Goal: Task Accomplishment & Management: Manage account settings

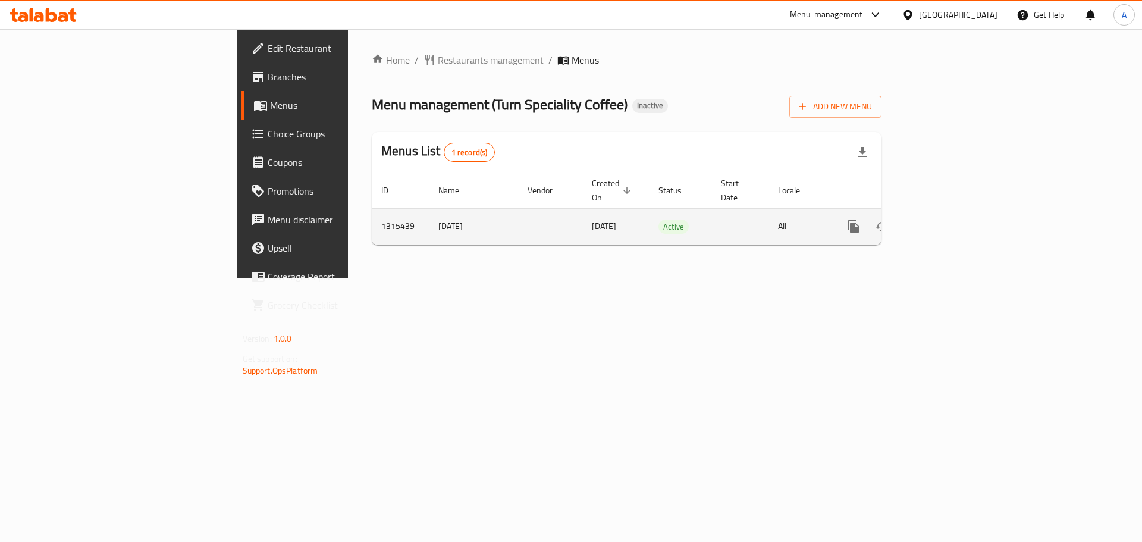
click at [947, 220] on icon "enhanced table" at bounding box center [939, 227] width 14 height 14
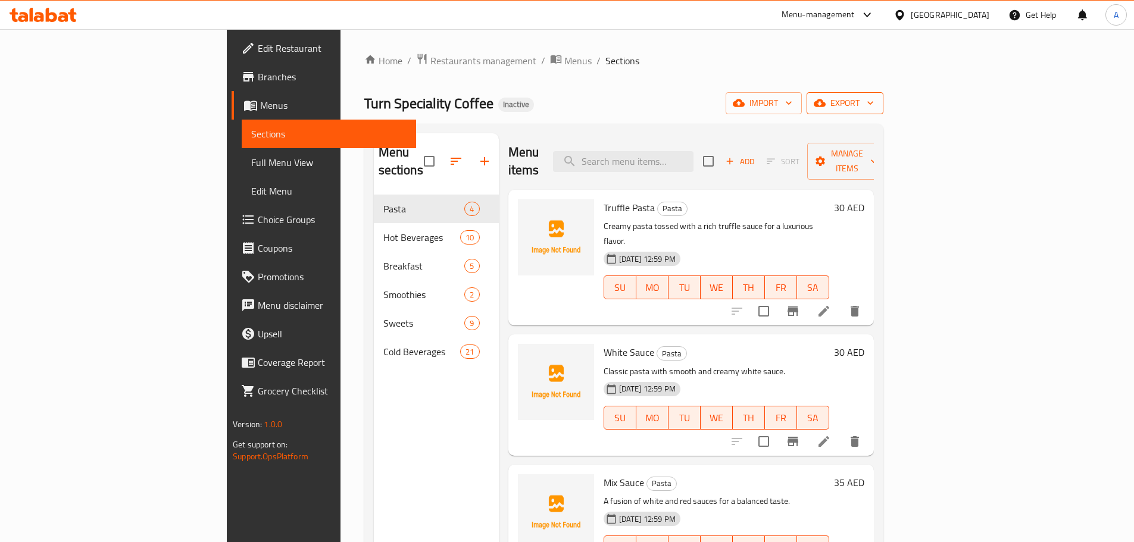
click at [874, 104] on span "export" at bounding box center [845, 103] width 58 height 15
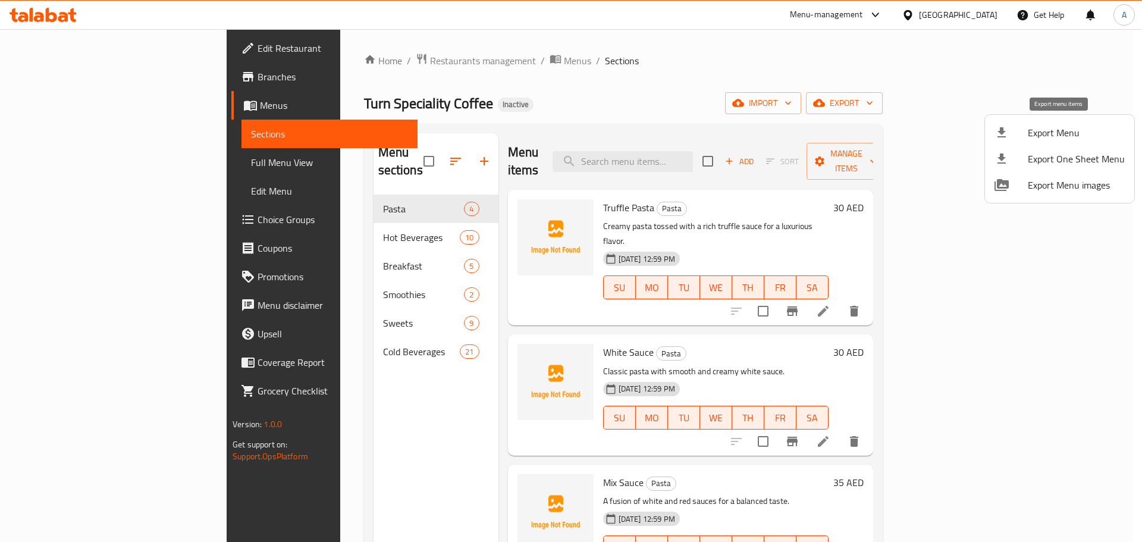
click at [1059, 126] on span "Export Menu" at bounding box center [1076, 133] width 97 height 14
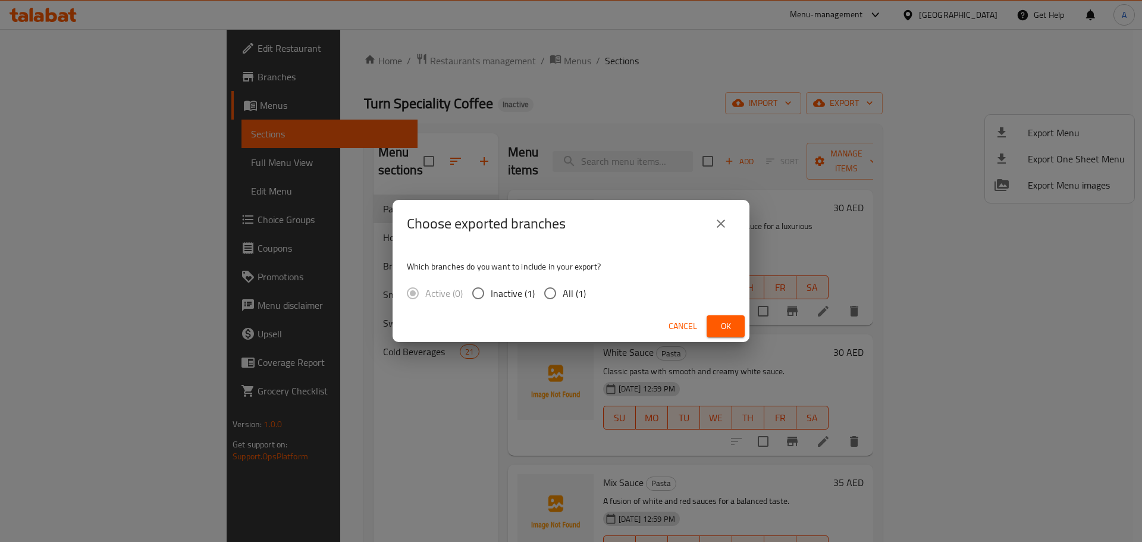
click at [574, 296] on span "All (1)" at bounding box center [574, 293] width 23 height 14
click at [563, 296] on input "All (1)" at bounding box center [550, 293] width 25 height 25
radio input "true"
click at [741, 327] on button "Ok" at bounding box center [726, 326] width 38 height 22
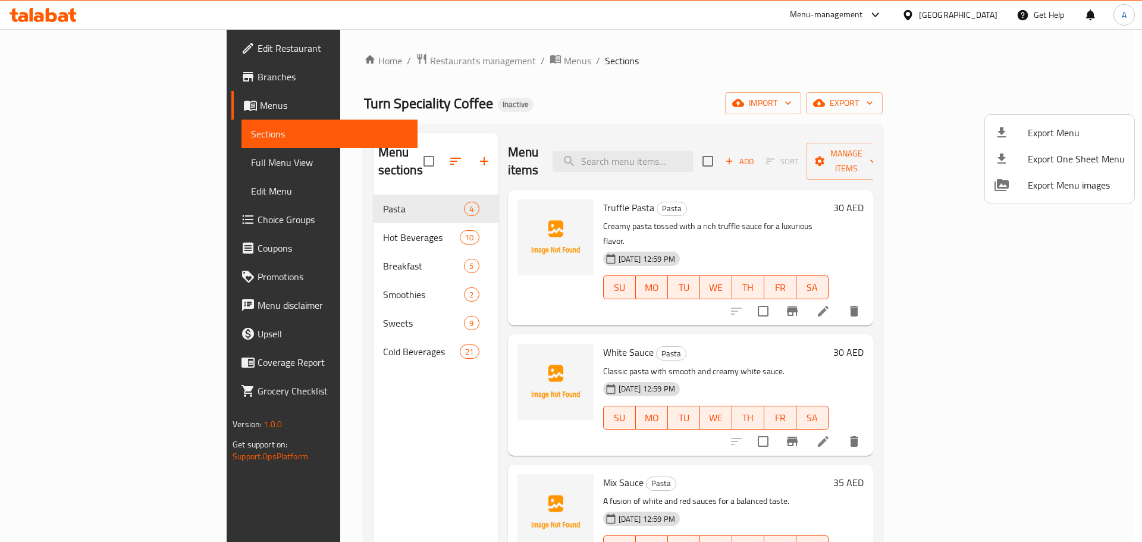
click at [371, 152] on div at bounding box center [571, 271] width 1142 height 542
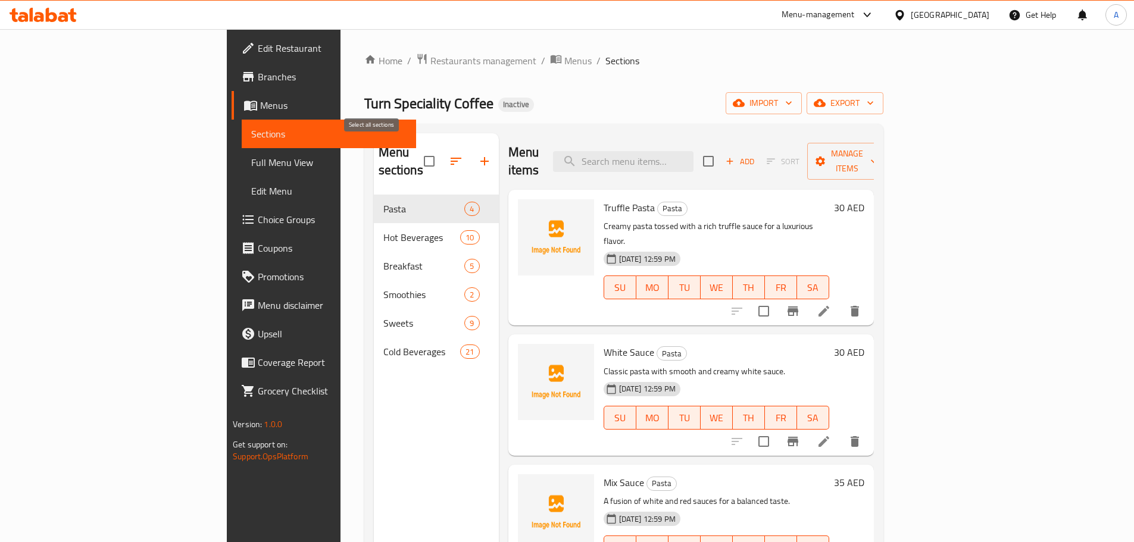
click at [417, 152] on input "checkbox" at bounding box center [429, 161] width 25 height 25
checkbox input "true"
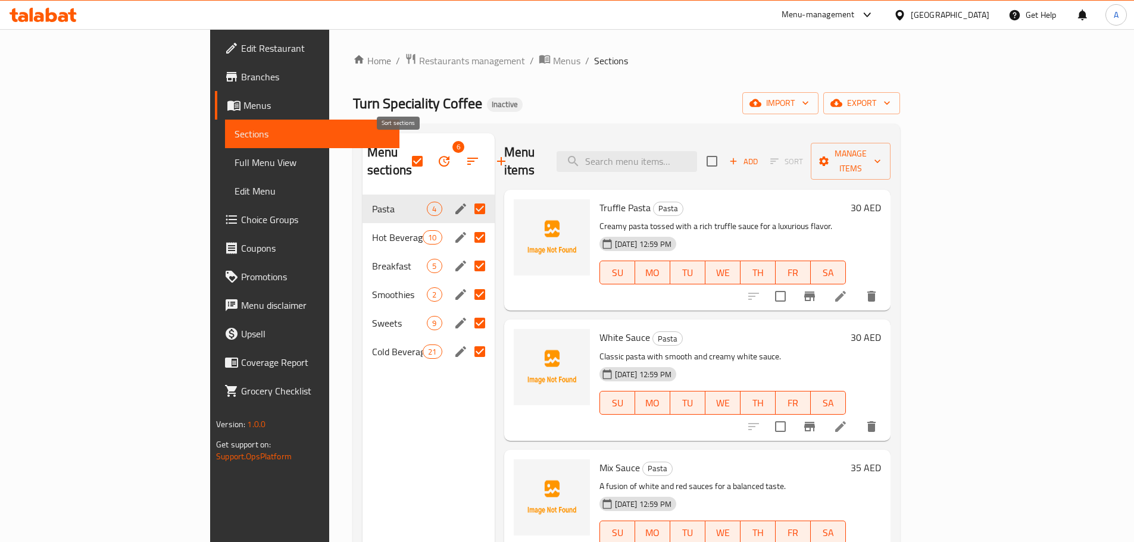
click at [437, 154] on icon "button" at bounding box center [444, 161] width 14 height 14
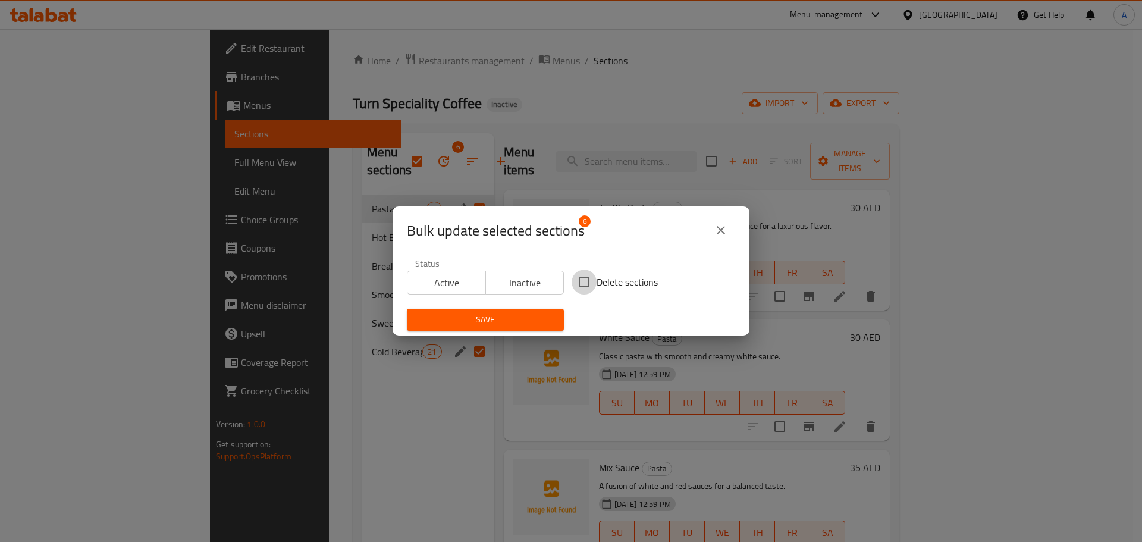
click at [591, 282] on input "Delete sections" at bounding box center [584, 282] width 25 height 25
checkbox input "true"
click at [523, 324] on span "Save" at bounding box center [486, 319] width 138 height 15
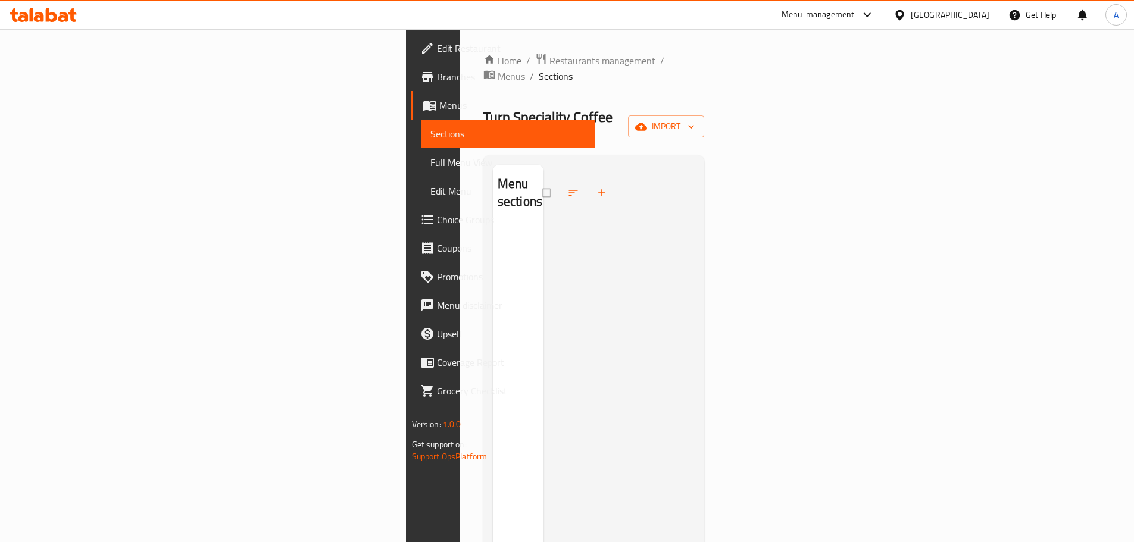
click at [705, 108] on div "Turn Speciality Coffee Inactive import" at bounding box center [593, 127] width 221 height 38
click at [647, 123] on icon "button" at bounding box center [641, 127] width 12 height 8
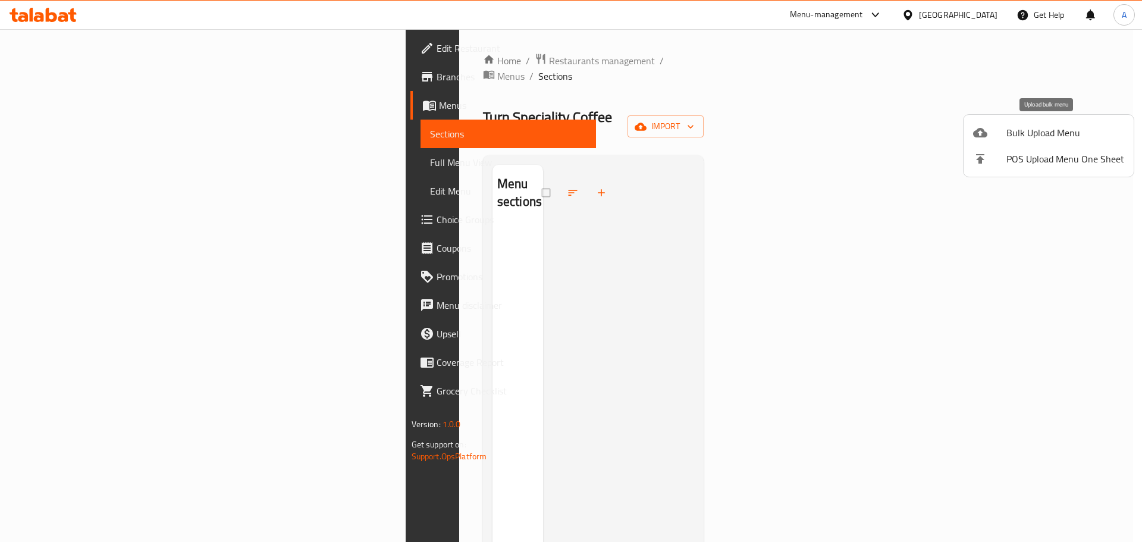
click at [1029, 130] on span "Bulk Upload Menu" at bounding box center [1066, 133] width 118 height 14
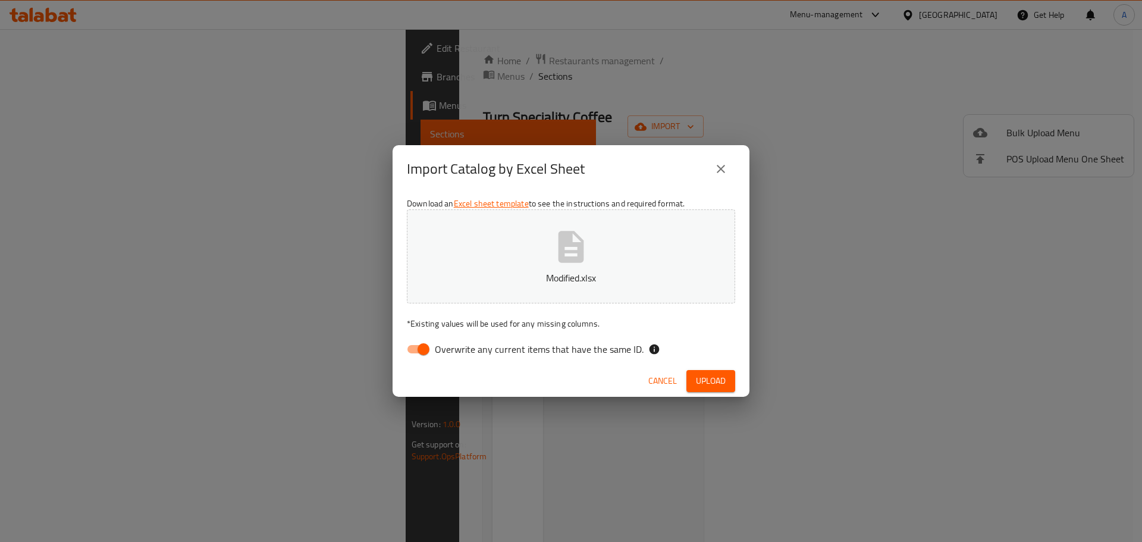
click at [608, 336] on div "Download an Excel sheet template to see the instructions and required format. M…" at bounding box center [571, 279] width 357 height 173
click at [613, 353] on span "Overwrite any current items that have the same ID." at bounding box center [539, 349] width 209 height 14
click at [458, 353] on input "Overwrite any current items that have the same ID." at bounding box center [424, 349] width 68 height 23
checkbox input "false"
click at [697, 370] on div "Cancel Upload" at bounding box center [571, 381] width 357 height 32
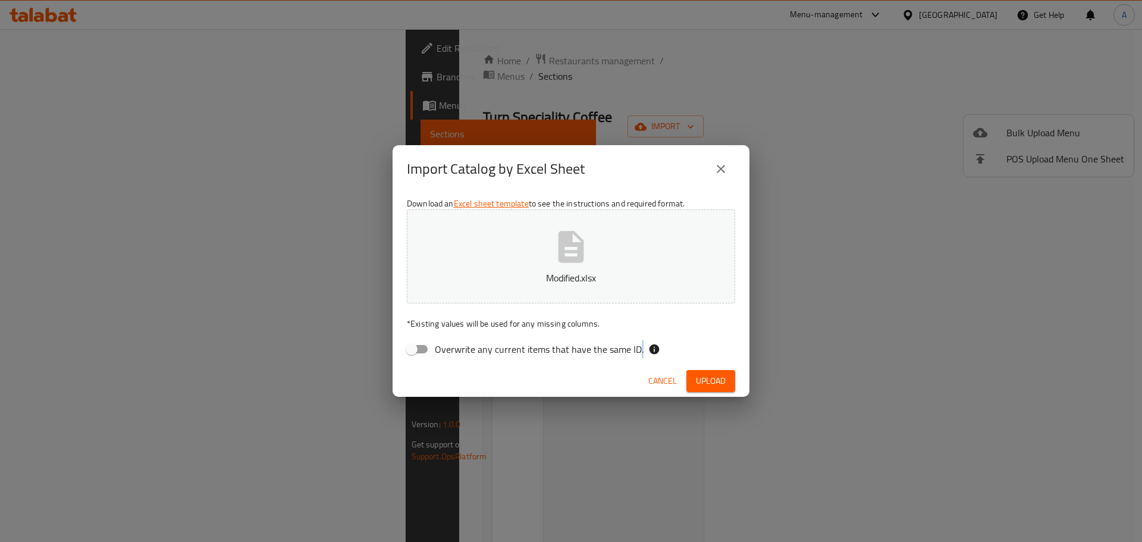
click at [697, 370] on div "Cancel Upload" at bounding box center [571, 381] width 357 height 32
click at [697, 375] on span "Upload" at bounding box center [711, 381] width 30 height 15
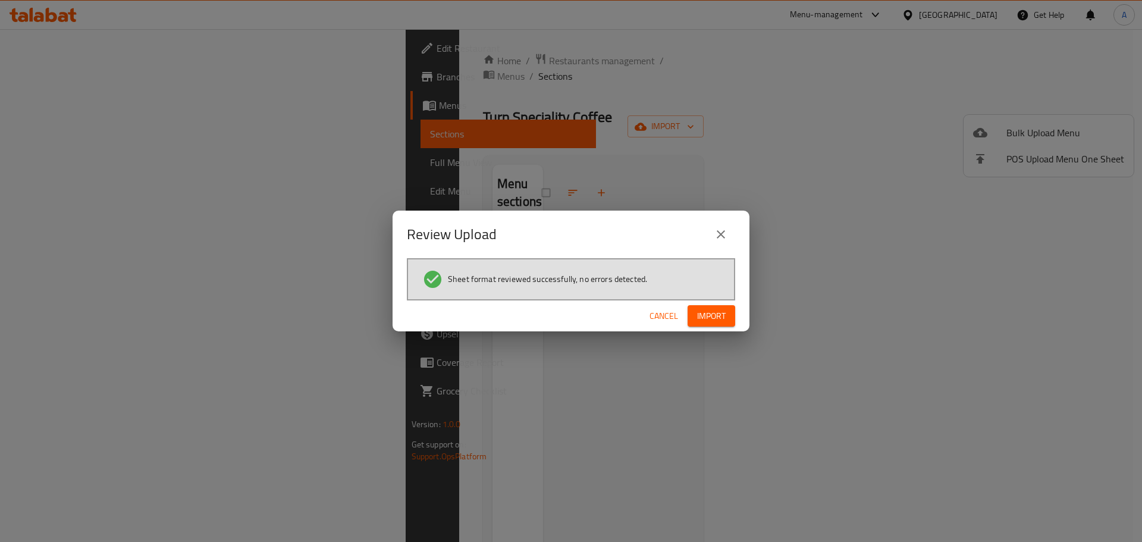
click at [700, 317] on span "Import" at bounding box center [711, 316] width 29 height 15
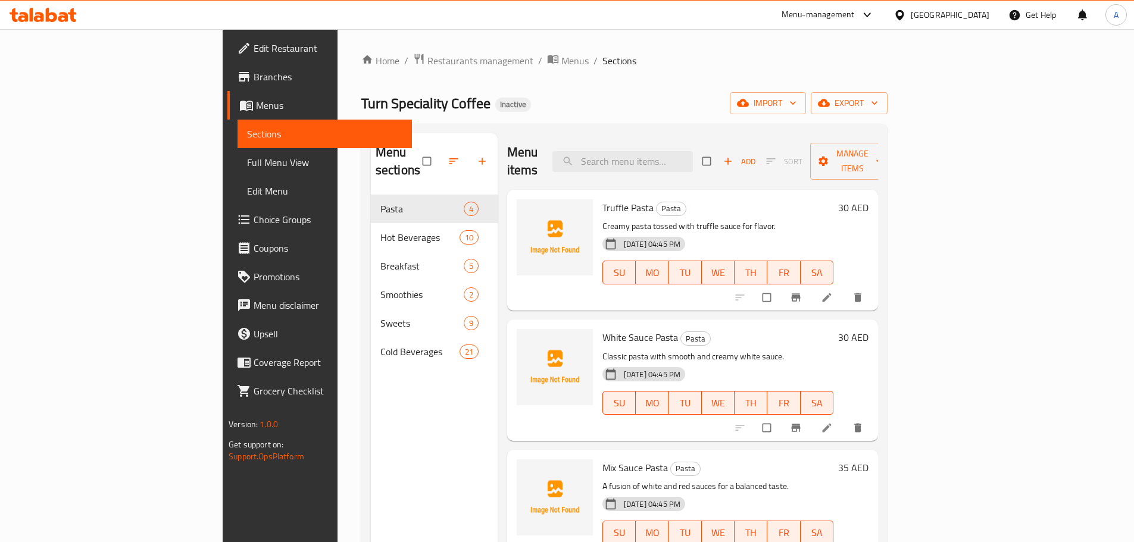
click at [247, 162] on span "Full Menu View" at bounding box center [324, 162] width 155 height 14
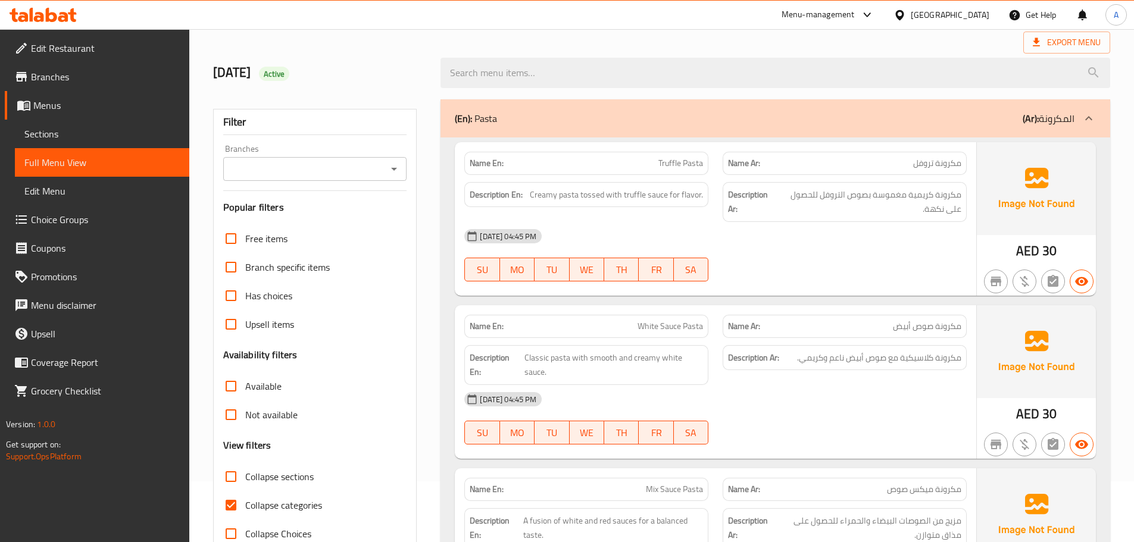
scroll to position [119, 0]
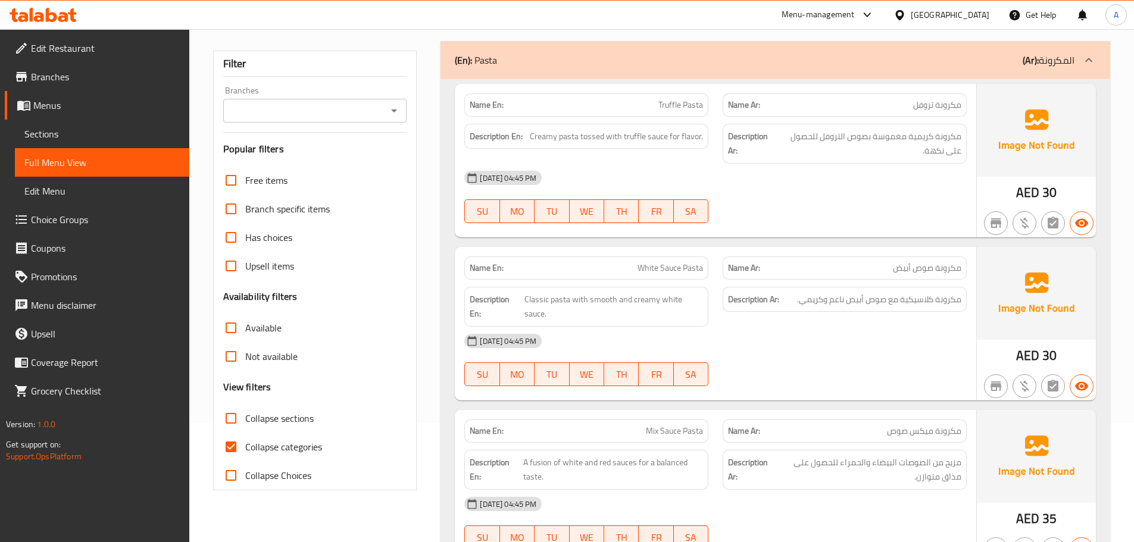
click at [235, 414] on input "Collapse sections" at bounding box center [231, 418] width 29 height 29
checkbox input "true"
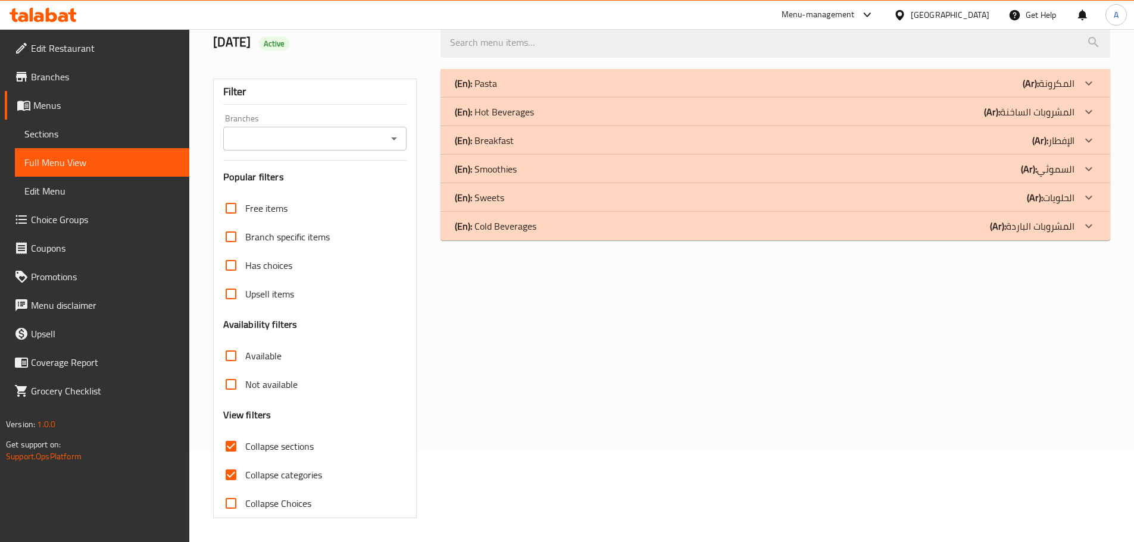
scroll to position [91, 0]
click at [71, 132] on span "Sections" at bounding box center [101, 134] width 155 height 14
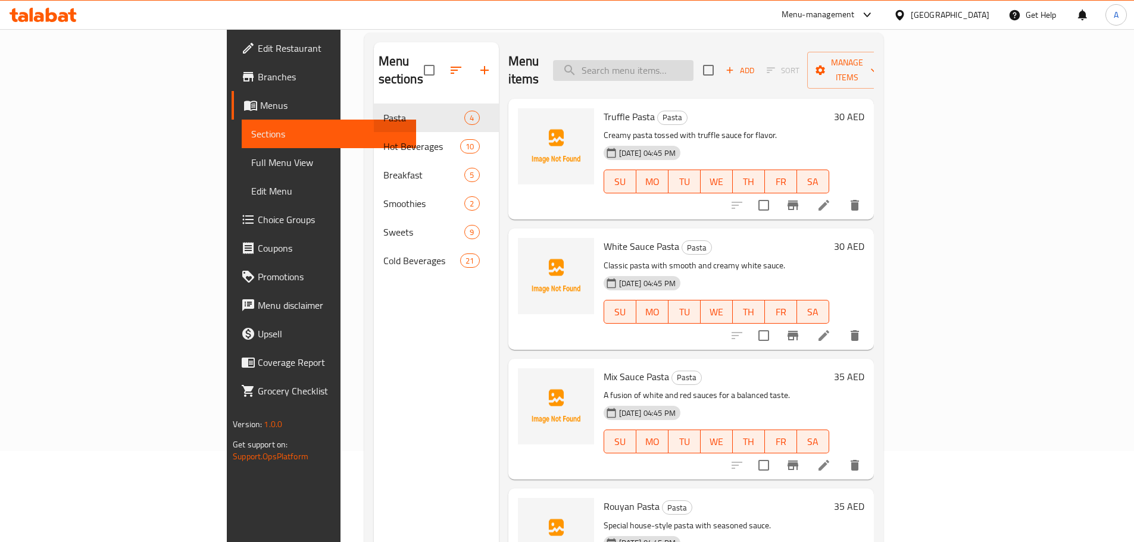
click at [678, 60] on input "search" at bounding box center [623, 70] width 140 height 21
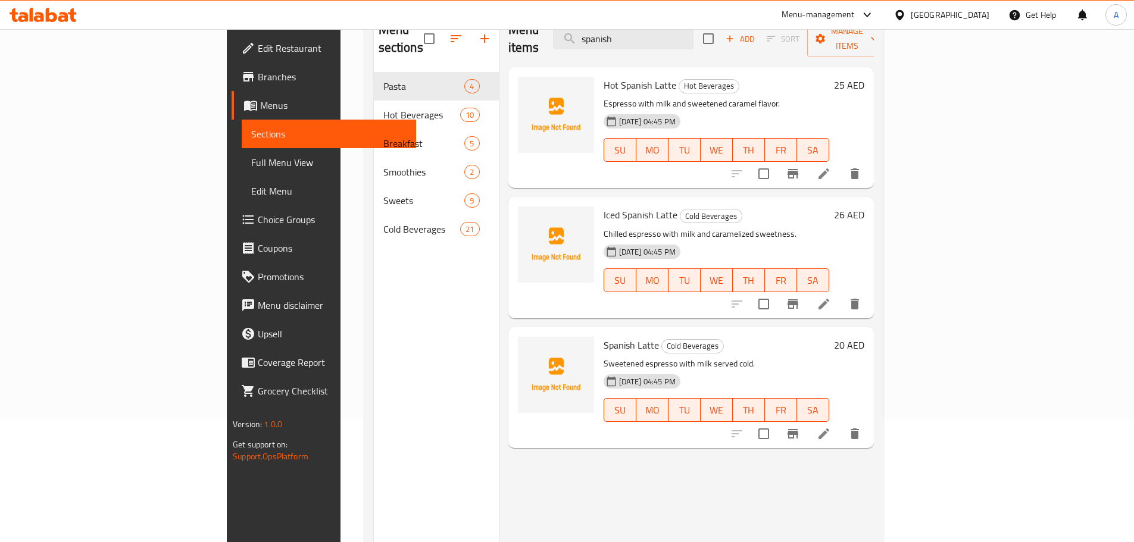
scroll to position [151, 0]
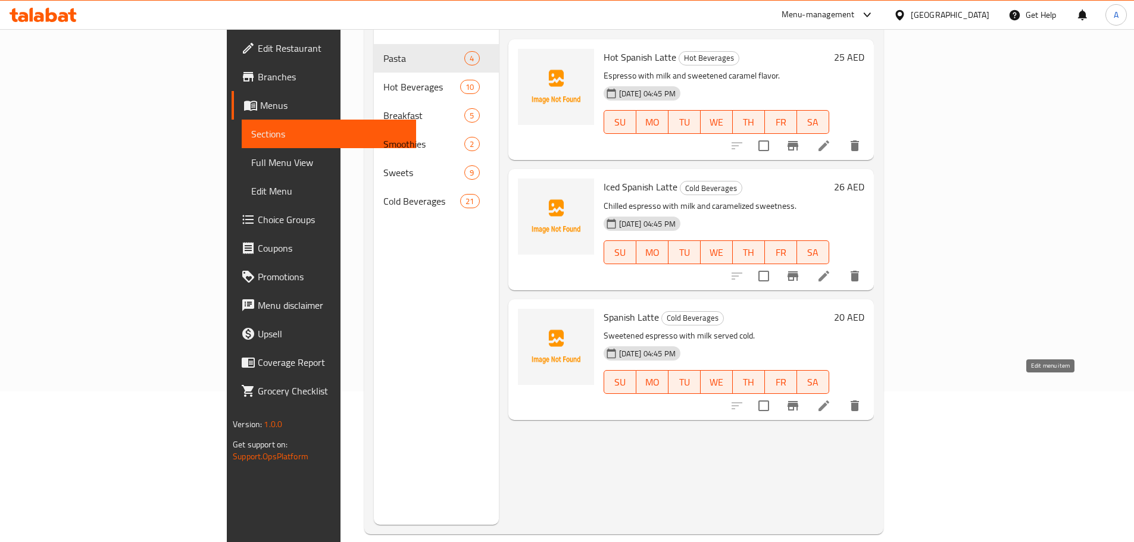
type input "spanish"
click at [831, 399] on icon at bounding box center [823, 406] width 14 height 14
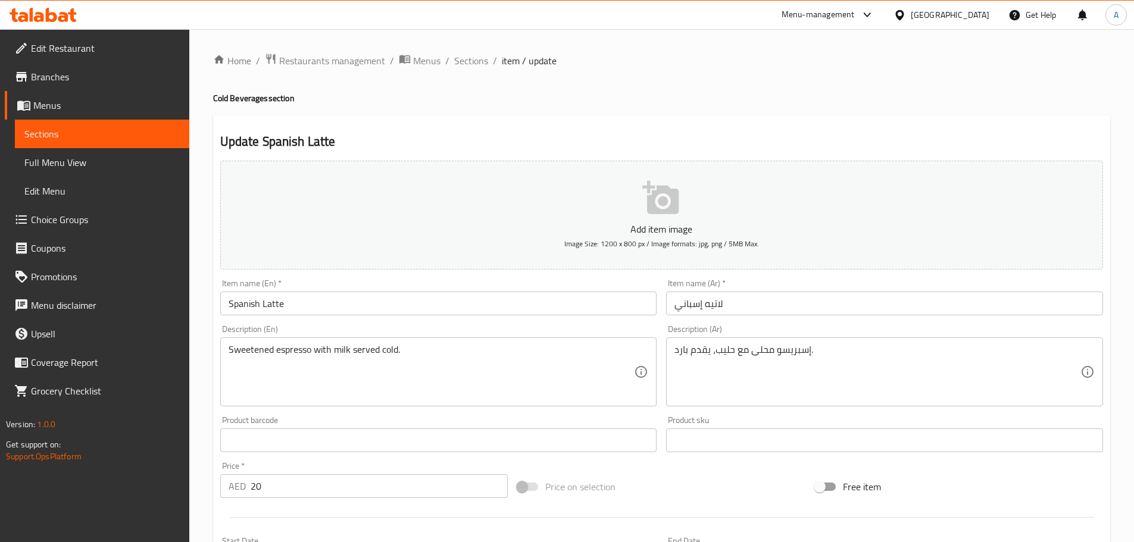
click at [217, 97] on h4 "Cold Beverages section" at bounding box center [661, 98] width 897 height 12
copy h4 "Cold"
click at [226, 300] on input "Spanish Latte" at bounding box center [438, 304] width 437 height 24
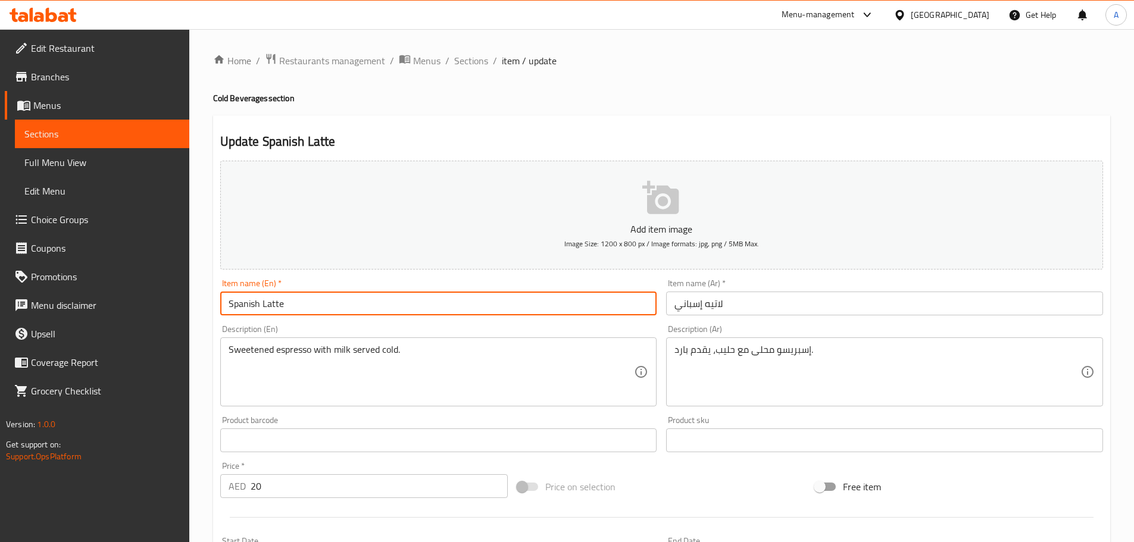
paste input "Cold"
type input "Cold Spanish Latte"
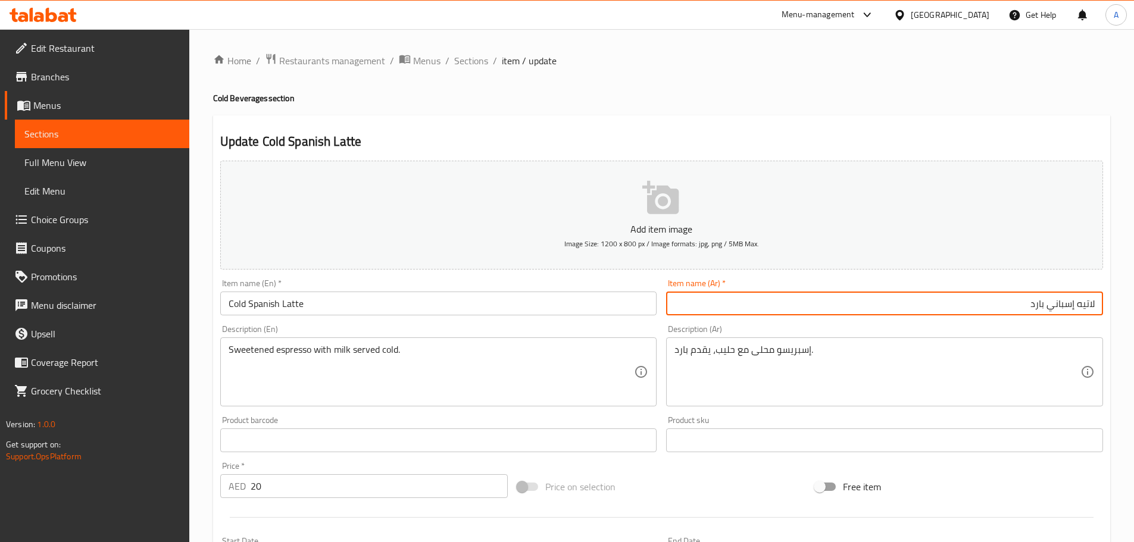
type input "لاتيه إسباني بارد"
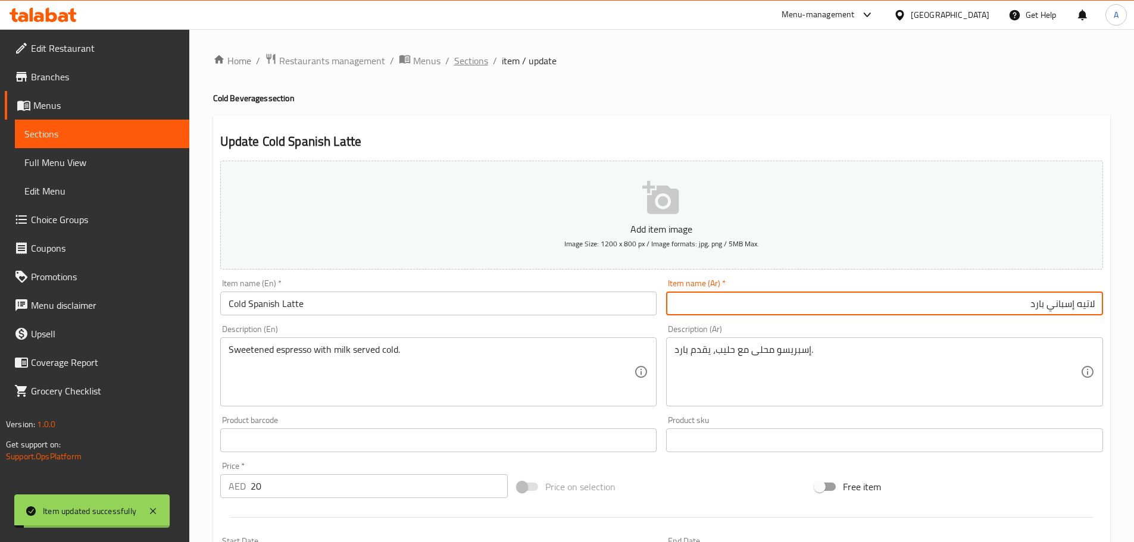
click at [464, 68] on span "Sections" at bounding box center [471, 61] width 34 height 14
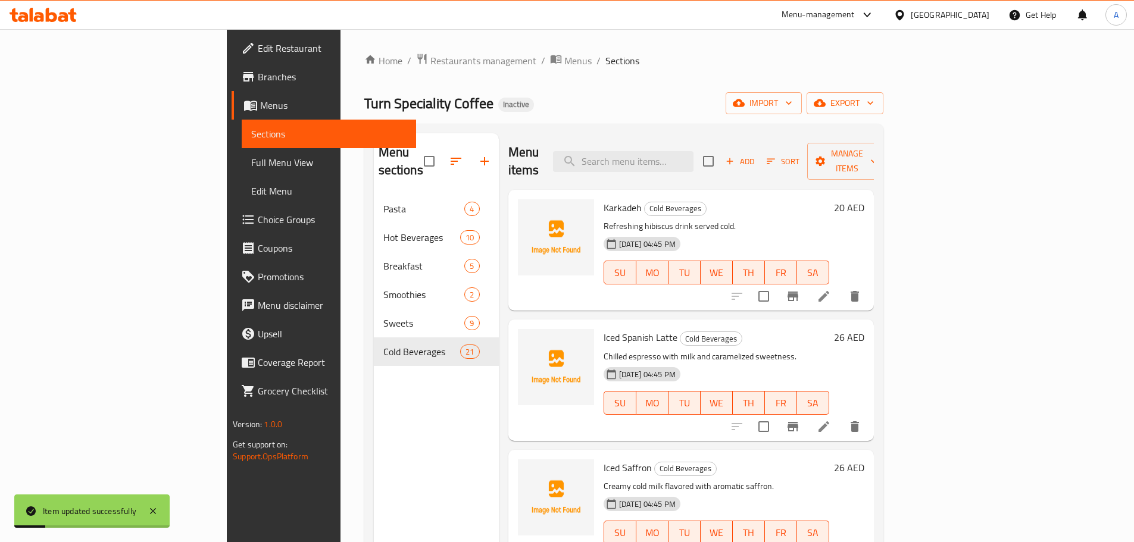
click at [231, 116] on link "Menus" at bounding box center [323, 105] width 184 height 29
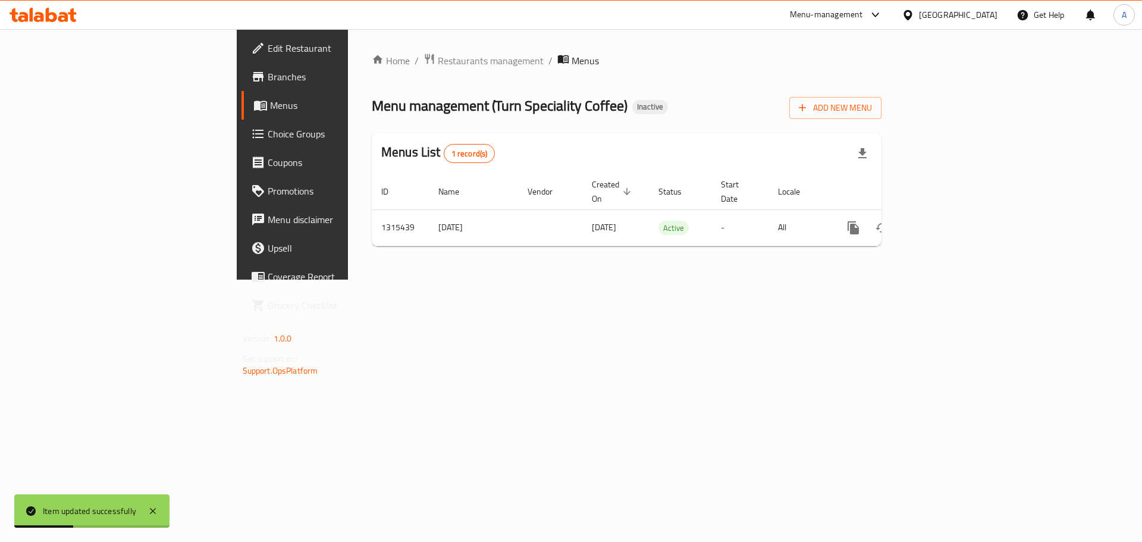
drag, startPoint x: 251, startPoint y: 21, endPoint x: 656, endPoint y: 68, distance: 407.9
click at [656, 68] on ol "Home / Restaurants management / Menus" at bounding box center [627, 60] width 510 height 15
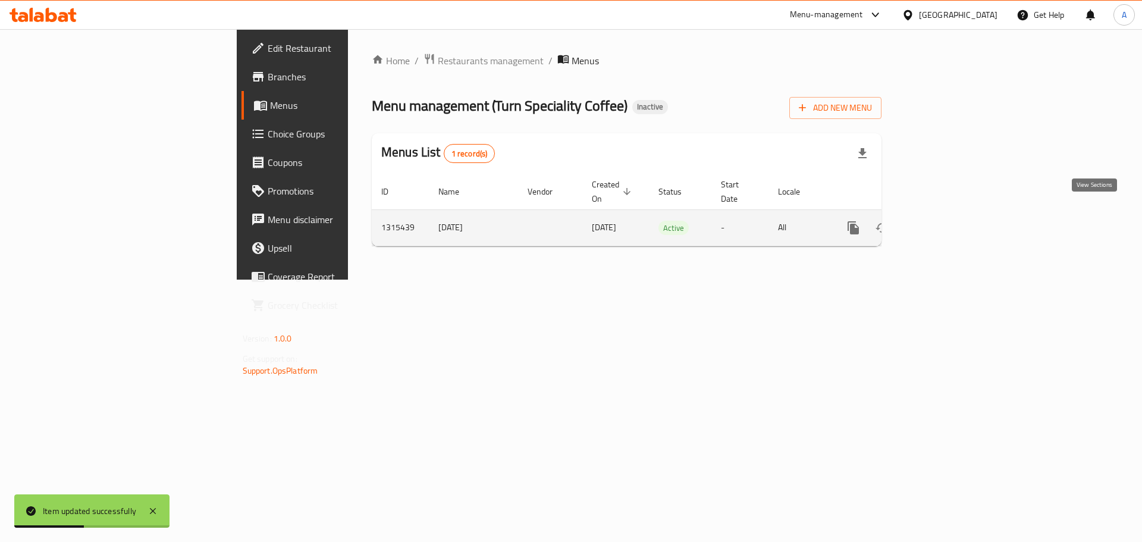
click at [945, 223] on icon "enhanced table" at bounding box center [939, 228] width 11 height 11
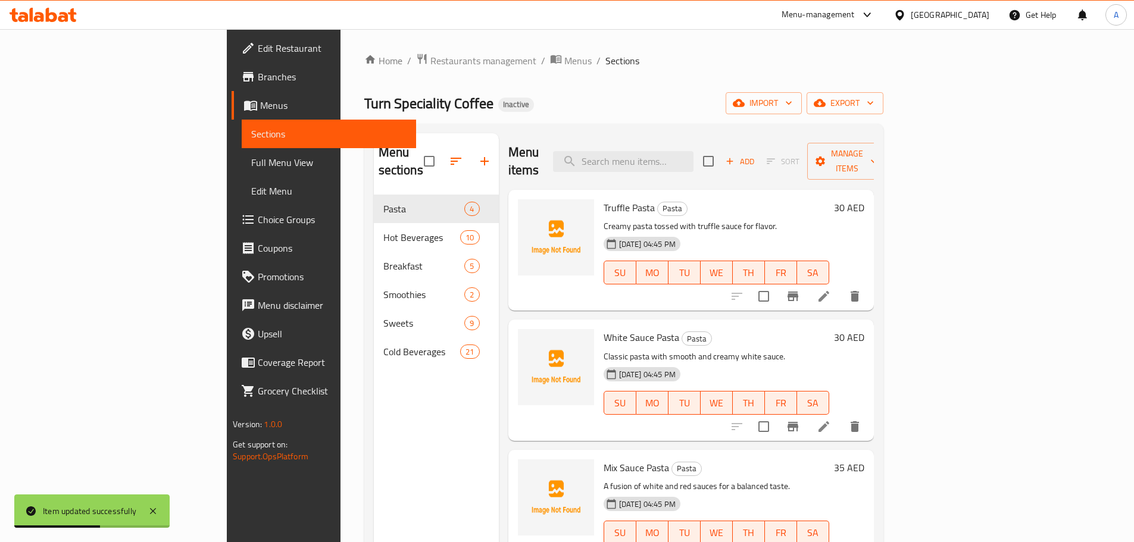
click at [242, 176] on link "Full Menu View" at bounding box center [329, 162] width 174 height 29
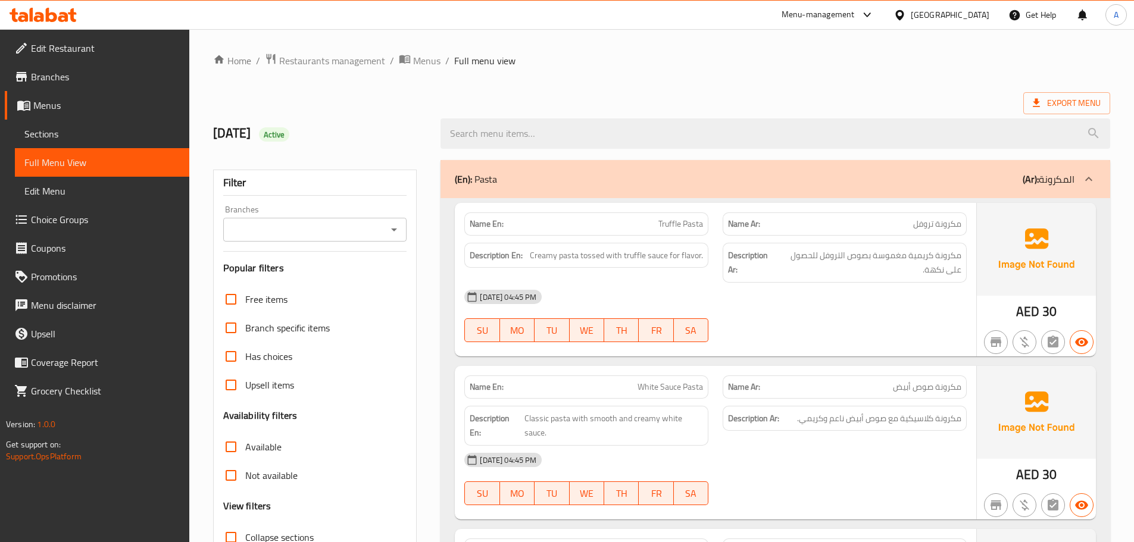
drag, startPoint x: 615, startPoint y: 365, endPoint x: 615, endPoint y: 371, distance: 6.0
click at [615, 366] on div "Name En: White Sauce Pasta Name Ar: مكرونة صوص أبيض Description En: Classic pas…" at bounding box center [715, 443] width 521 height 154
click at [528, 295] on span "[DATE] 04:45 PM" at bounding box center [508, 297] width 66 height 11
click at [949, 224] on span "مكرونة تروفل" at bounding box center [937, 224] width 48 height 12
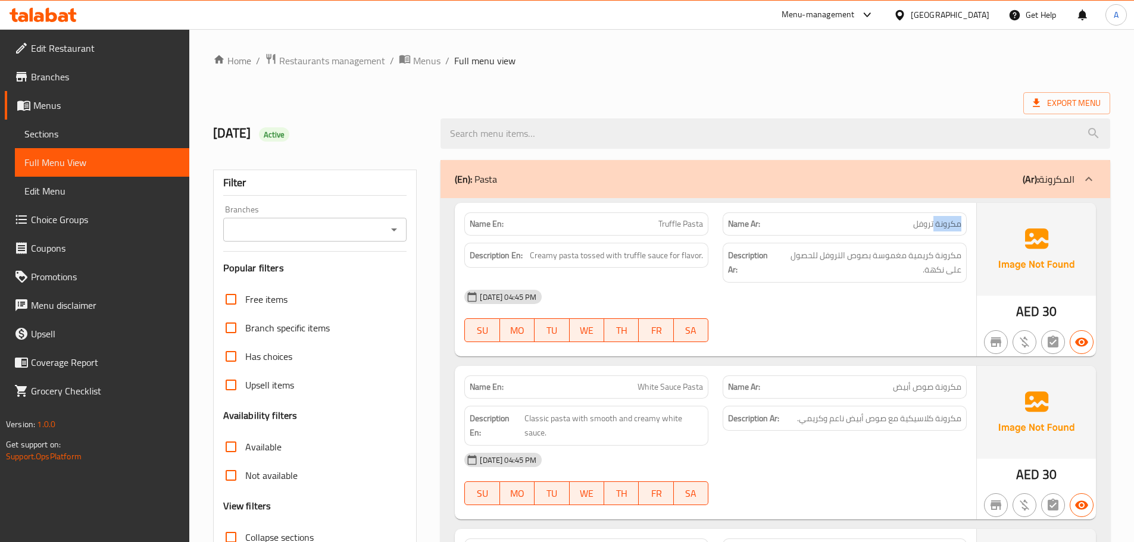
copy span "مكرونة"
type button "6"
click at [693, 325] on span "SA" at bounding box center [690, 330] width 25 height 17
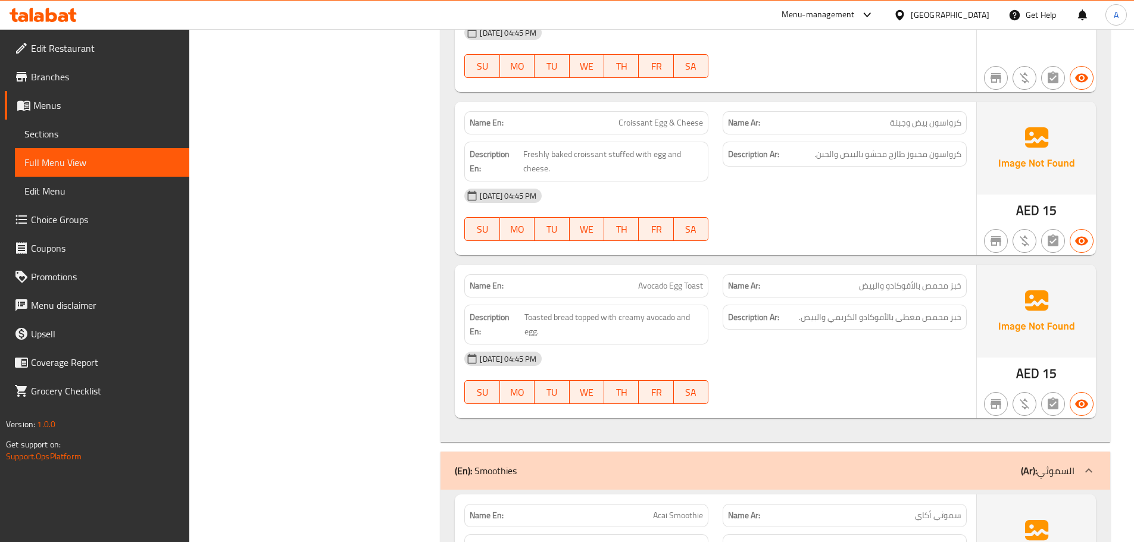
click at [572, 315] on span "Toasted bread topped with creamy avocado and egg." at bounding box center [613, 324] width 179 height 29
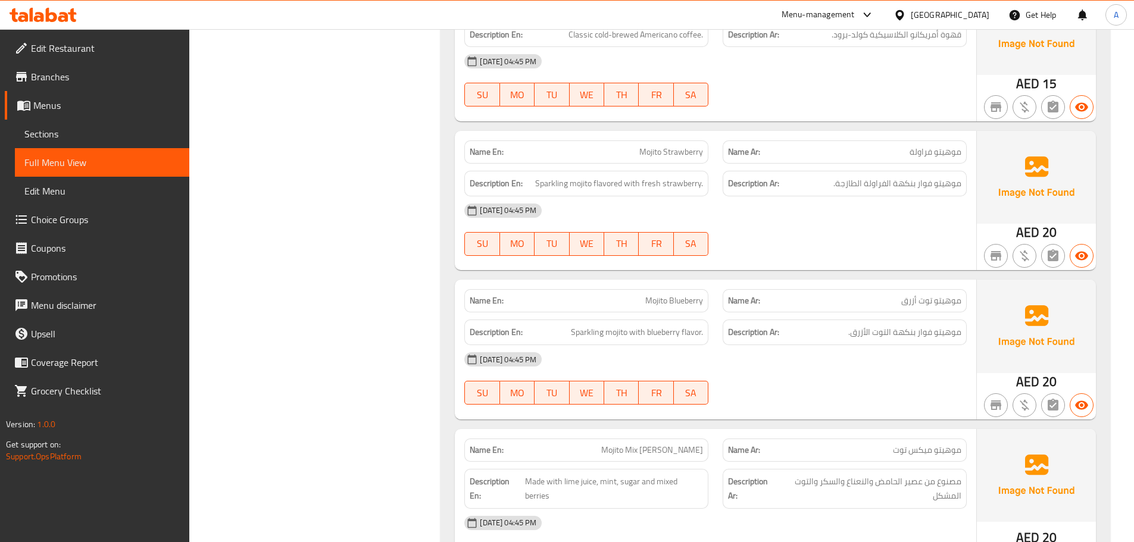
click at [696, 295] on span "Mojito Blueberry" at bounding box center [674, 301] width 58 height 12
copy span "Blueberry"
click at [568, 238] on div "Name En: Mojito Strawberry Name Ar: [PERSON_NAME] Description En: Sparkling moj…" at bounding box center [715, 200] width 521 height 139
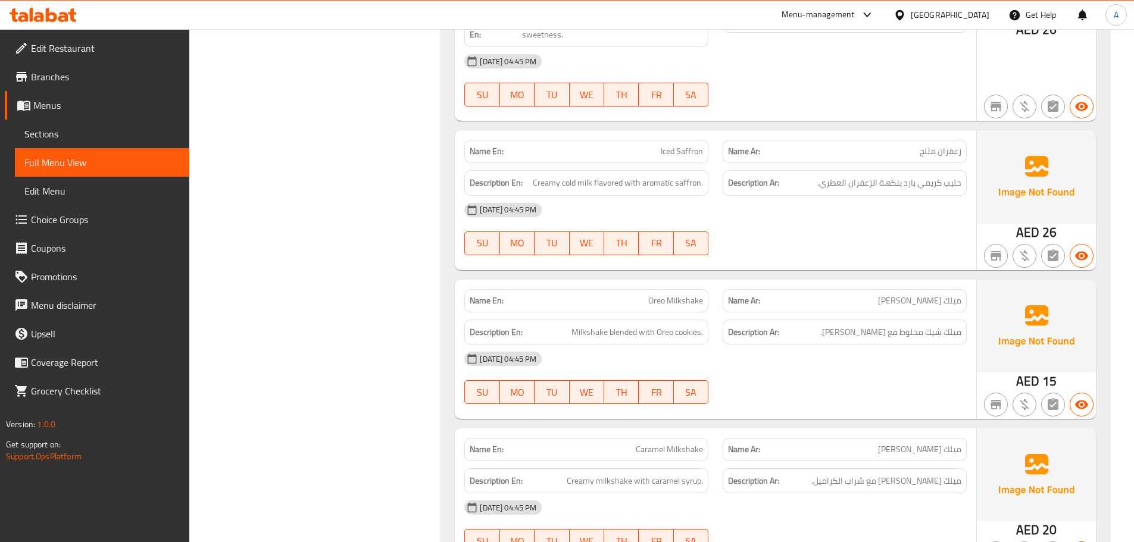
type button "3"
click at [570, 231] on button "WE" at bounding box center [586, 243] width 35 height 24
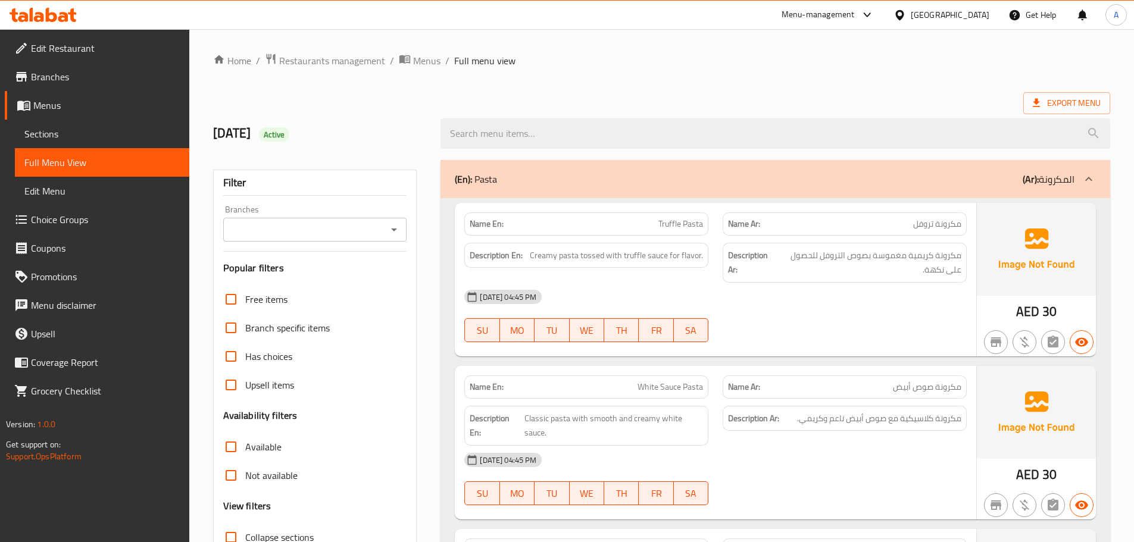
click at [566, 257] on span "Creamy pasta tossed with truffle sauce for flavor." at bounding box center [616, 255] width 173 height 15
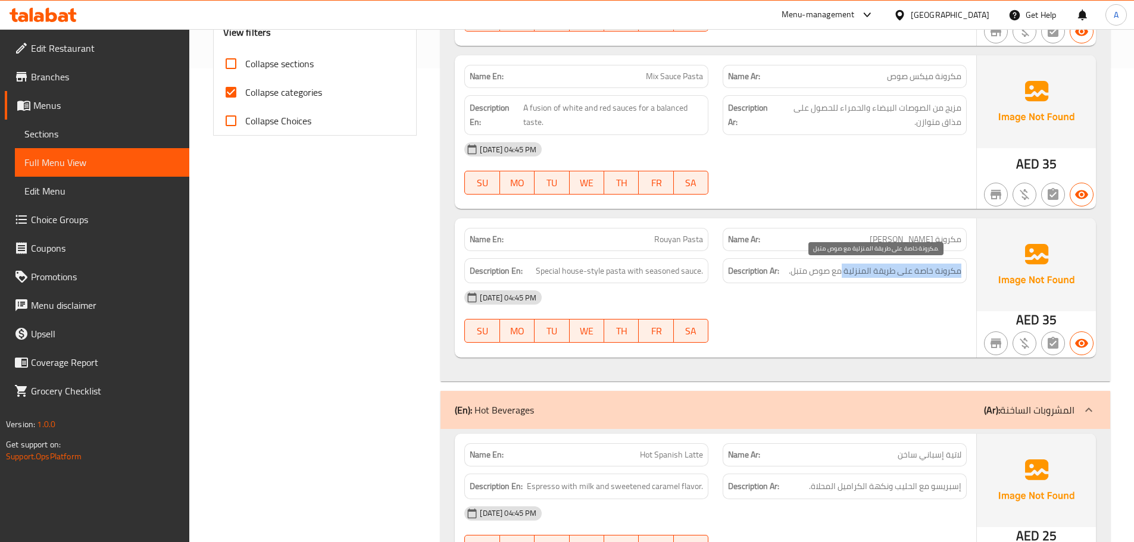
drag, startPoint x: 963, startPoint y: 270, endPoint x: 828, endPoint y: 282, distance: 135.6
click at [841, 273] on div "Description Ar: مكرونة خاصة على طريقة المنزلية مع صوص متبل." at bounding box center [844, 271] width 244 height 26
click at [592, 259] on div "Description En: Special house-style pasta with seasoned sauce." at bounding box center [586, 271] width 244 height 26
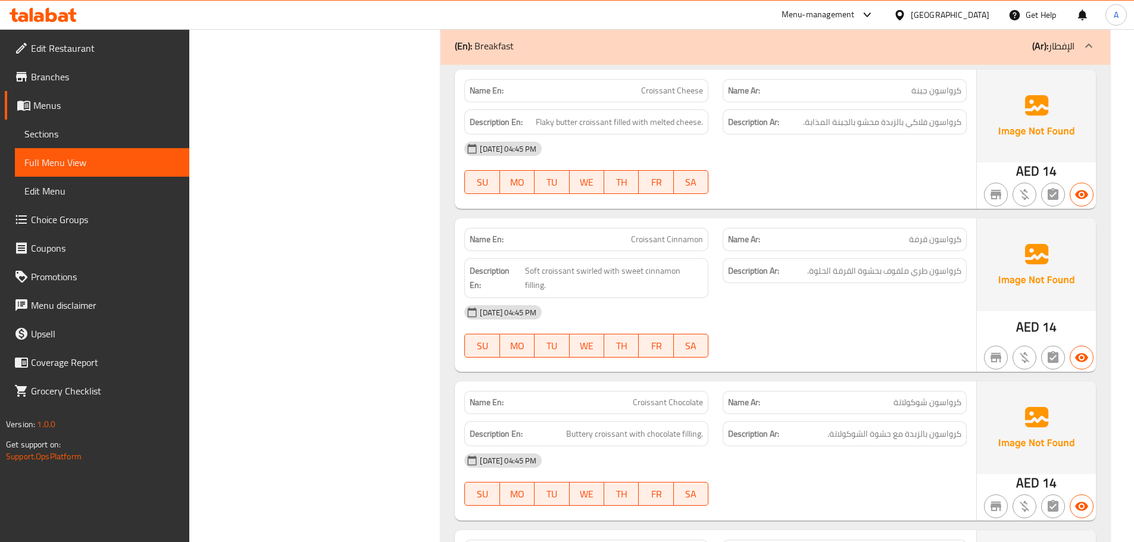
click at [578, 208] on div "Name En: Croissant Cheese Name Ar: كرواسون جبنة Description En: Flaky butter cr…" at bounding box center [715, 139] width 521 height 139
click at [521, 226] on div "Name En: Croissant Cinnamon" at bounding box center [586, 239] width 258 height 37
click at [539, 198] on div "SU MO TU WE TH FR SA" at bounding box center [586, 182] width 258 height 38
click at [564, 231] on div "Name En: Croissant Cinnamon" at bounding box center [586, 239] width 244 height 23
click at [521, 248] on div "Name En: Croissant Cinnamon" at bounding box center [586, 239] width 244 height 23
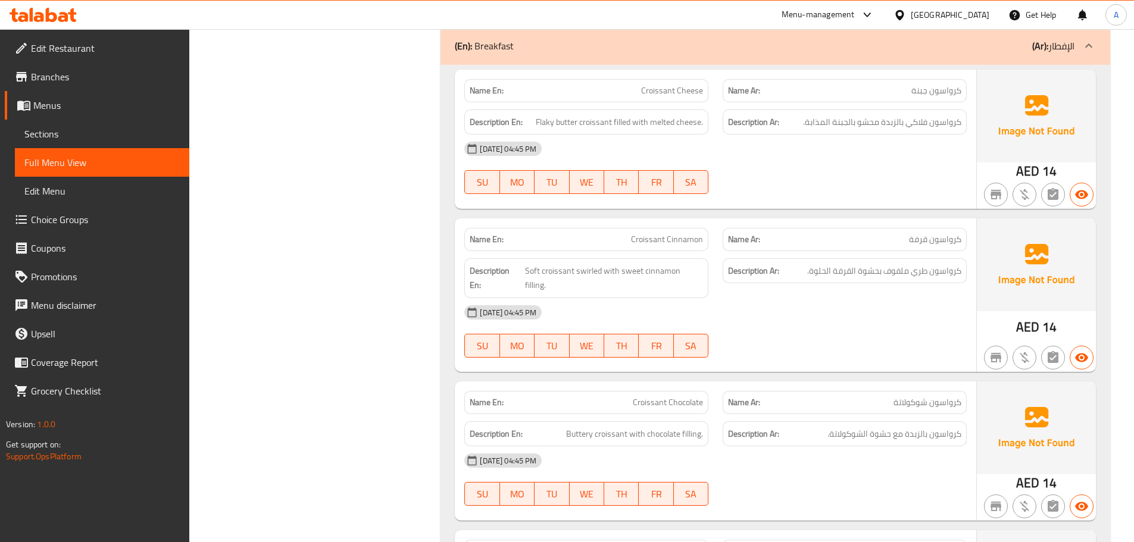
click at [503, 224] on div "Name En: Croissant Cinnamon" at bounding box center [586, 239] width 258 height 37
click at [509, 251] on div "Description En: Soft croissant swirled with sweet cinnamon filling." at bounding box center [586, 278] width 258 height 54
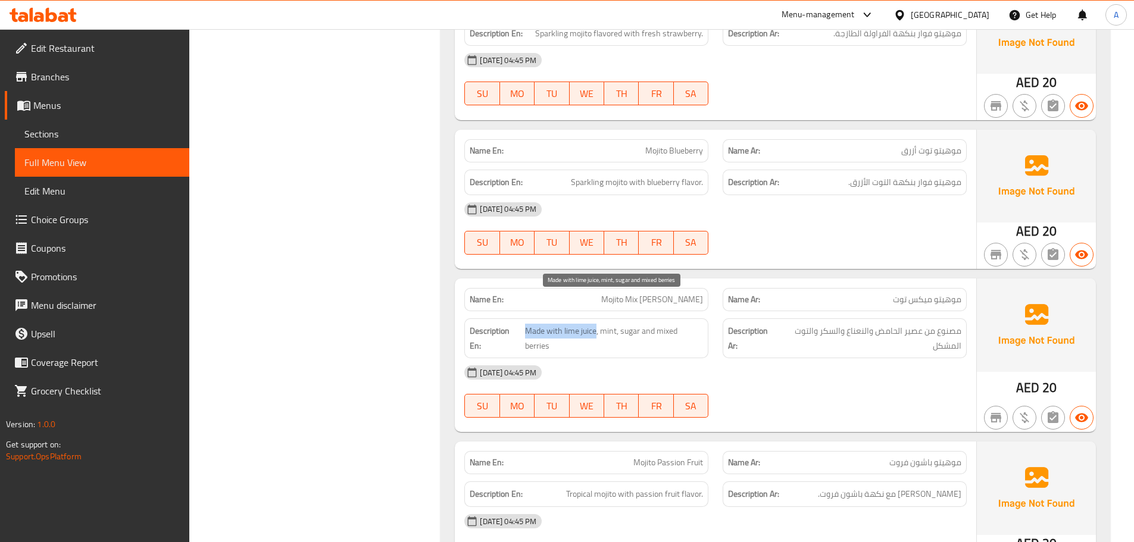
drag, startPoint x: 523, startPoint y: 298, endPoint x: 655, endPoint y: 275, distance: 133.5
click at [596, 324] on h6 "Description En: Made with lime juice, mint, sugar and mixed berries" at bounding box center [585, 338] width 233 height 29
click at [655, 293] on span "Mojito Mix [PERSON_NAME]" at bounding box center [652, 299] width 102 height 12
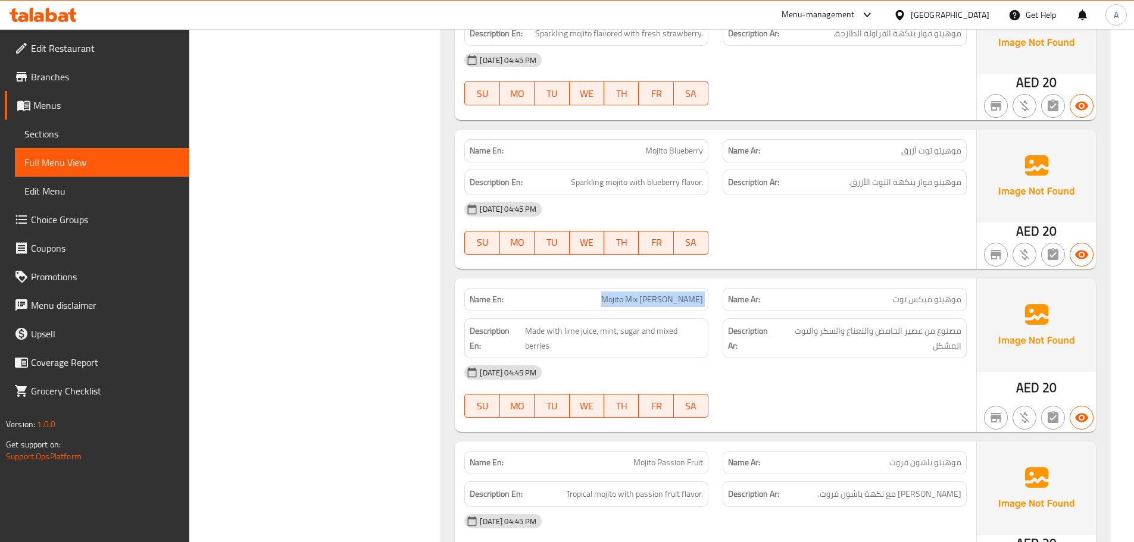
copy span "Mojito Mix [PERSON_NAME]"
click at [131, 127] on span "Sections" at bounding box center [101, 134] width 155 height 14
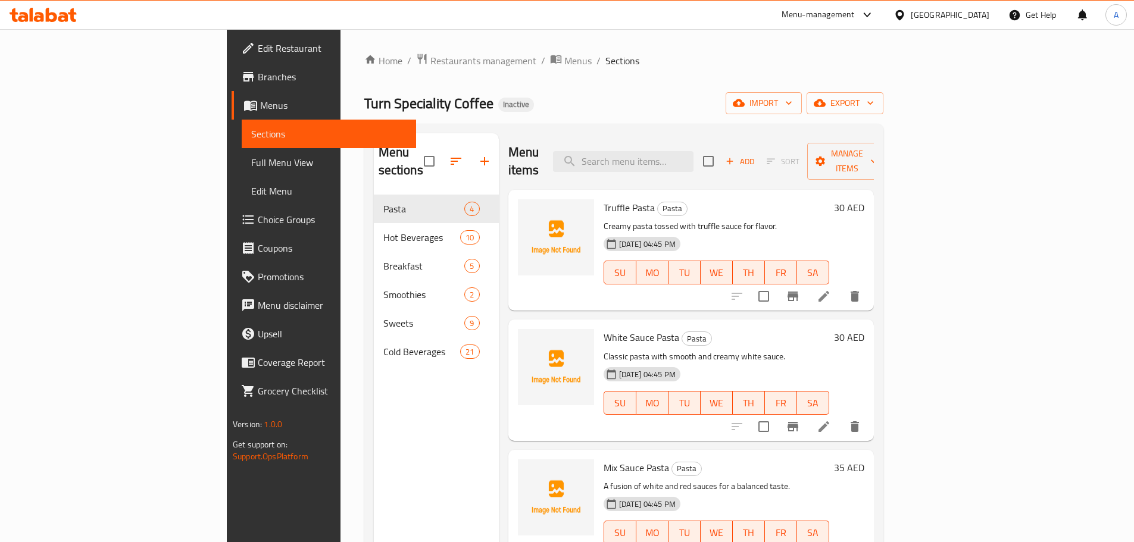
drag, startPoint x: 750, startPoint y: 132, endPoint x: 749, endPoint y: 143, distance: 10.8
click at [750, 133] on div "Menu sections Pasta 4 Hot Beverages 10 Breakfast 5 Smoothies 2 Sweets 9 Cold Be…" at bounding box center [623, 404] width 519 height 561
click at [693, 151] on input "search" at bounding box center [623, 161] width 140 height 21
paste input "Refreshing mojito blend with mixed berries."
type input "Refreshing mojito blend with mixed berries."
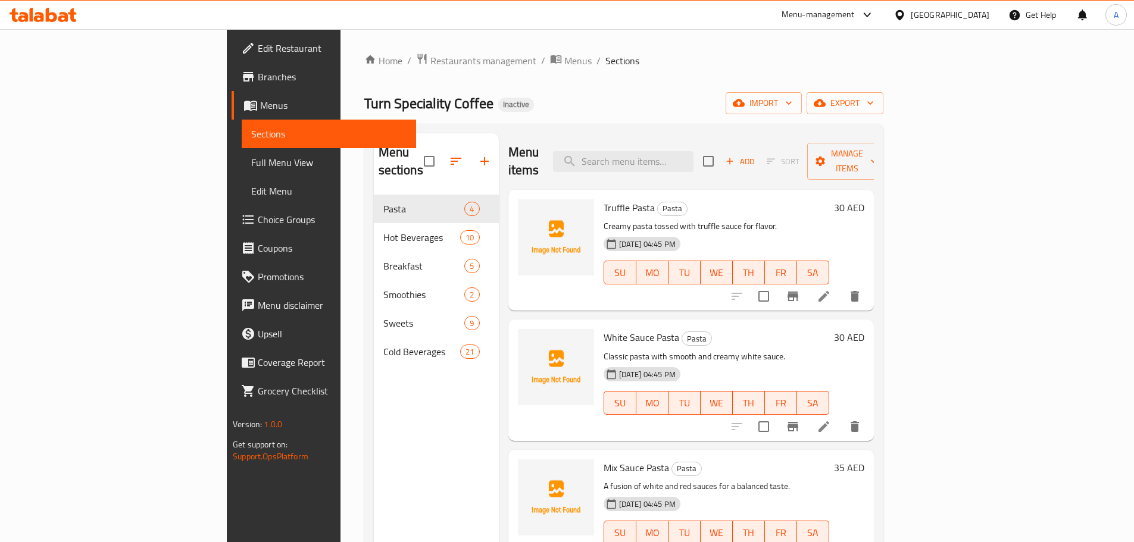
paste input "Mojito Mix [PERSON_NAME]"
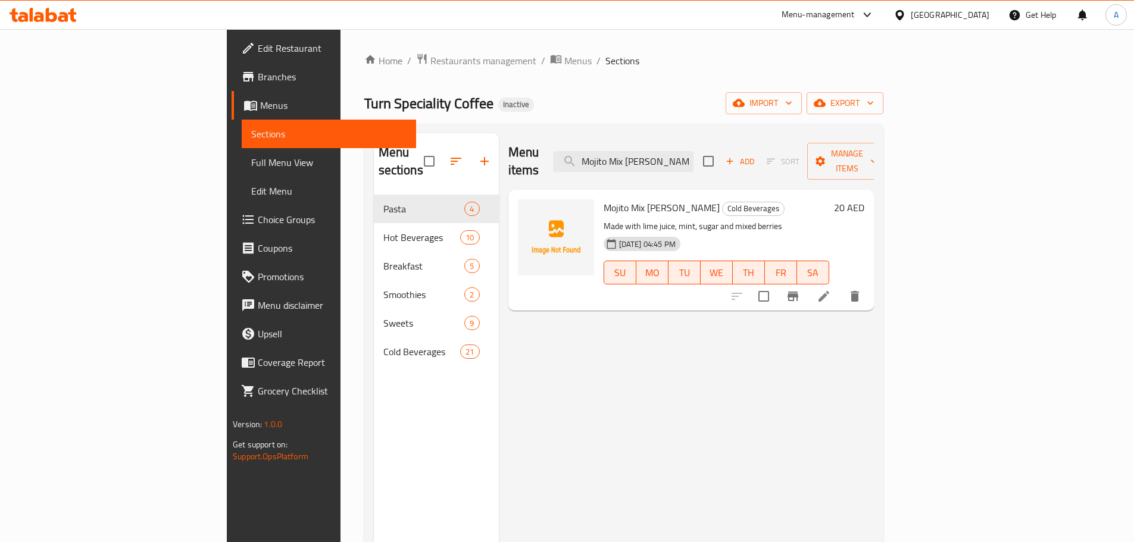
type input "Mojito Mix [PERSON_NAME]"
click at [831, 289] on icon at bounding box center [823, 296] width 14 height 14
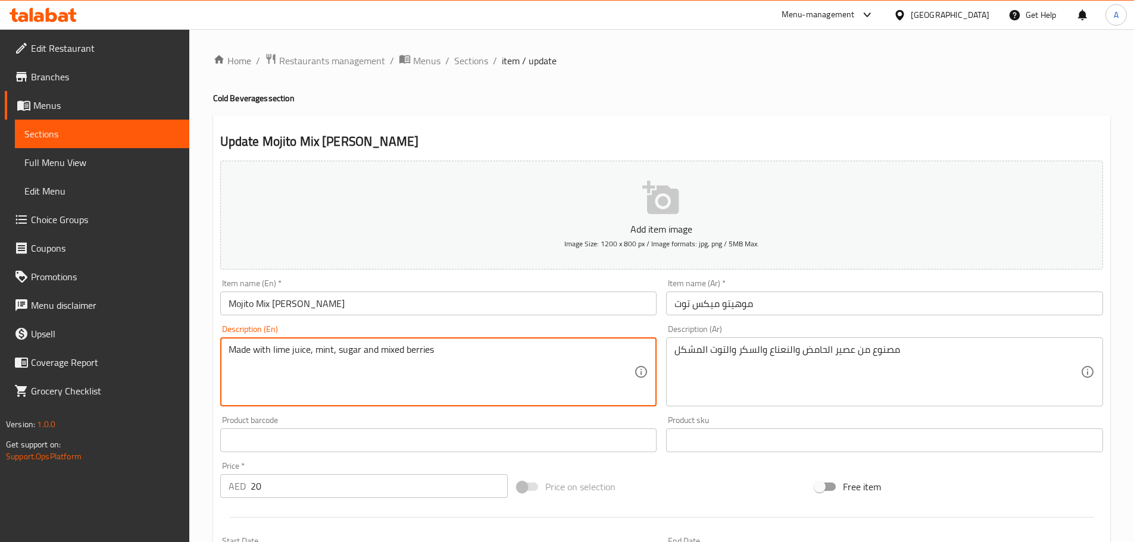
click at [391, 350] on textarea "Made with lime juice, mint, sugar and mixed berries" at bounding box center [431, 372] width 406 height 57
paste textarea "Refreshing mojito blend with mixed berries."
type textarea "Refreshing mojito blend with mixed berries."
click at [805, 402] on div "مصنوع من عصير الحامض والنعناع والسكر والتوت المشكل Description (Ar)" at bounding box center [884, 371] width 437 height 69
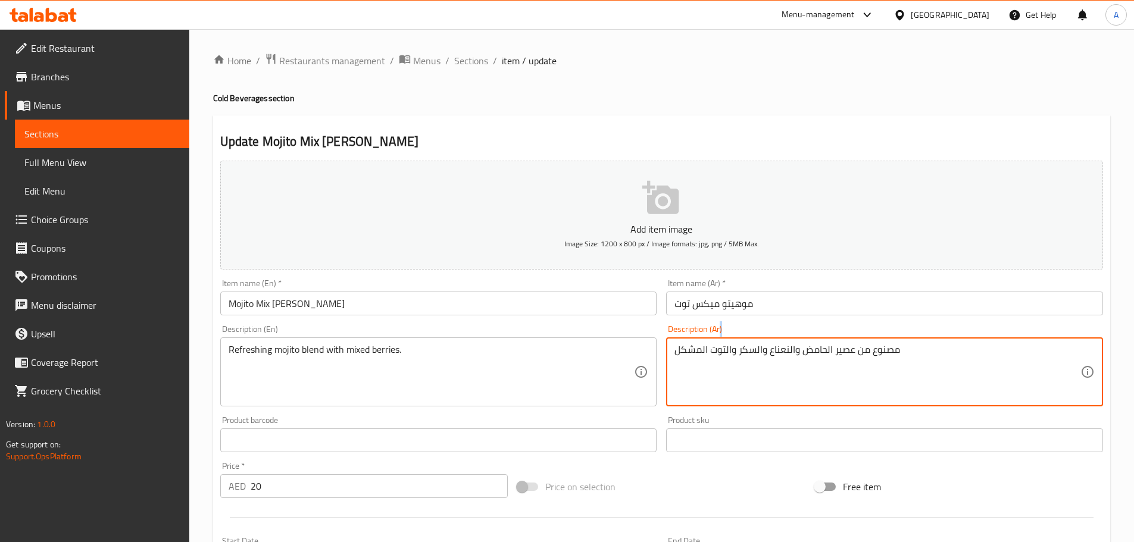
click at [805, 402] on div "مصنوع من عصير الحامض والنعناع والسكر والتوت المشكل Description (Ar)" at bounding box center [884, 371] width 437 height 69
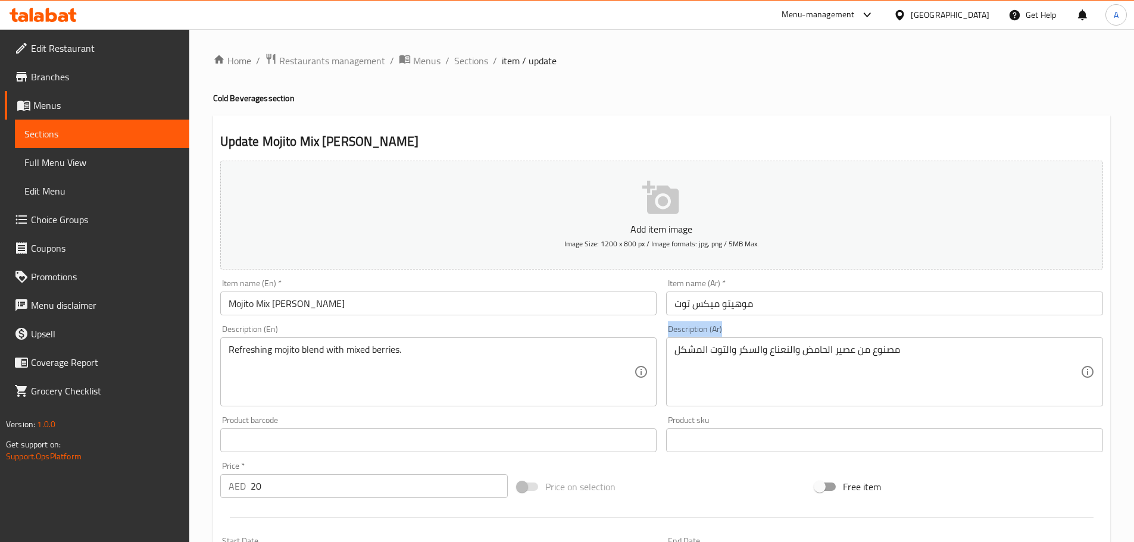
click at [805, 402] on div "مصنوع من عصير الحامض والنعناع والسكر والتوت المشكل Description (Ar)" at bounding box center [884, 371] width 437 height 69
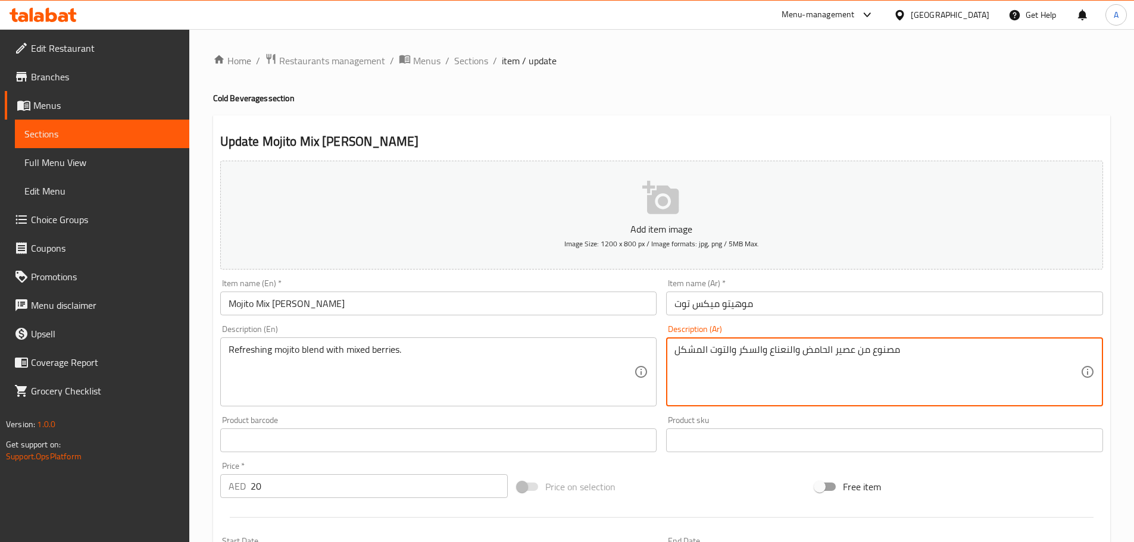
click at [786, 357] on textarea "مصنوع من عصير الحامض والنعناع والسكر والتوت المشكل" at bounding box center [877, 372] width 406 height 57
click at [786, 356] on textarea "مصنوع من عصير الحامض والنعناع والسكر والتوت المشكل" at bounding box center [877, 372] width 406 height 57
type textarea "موهيتو منعش مخلوط بالتوت المشكل"
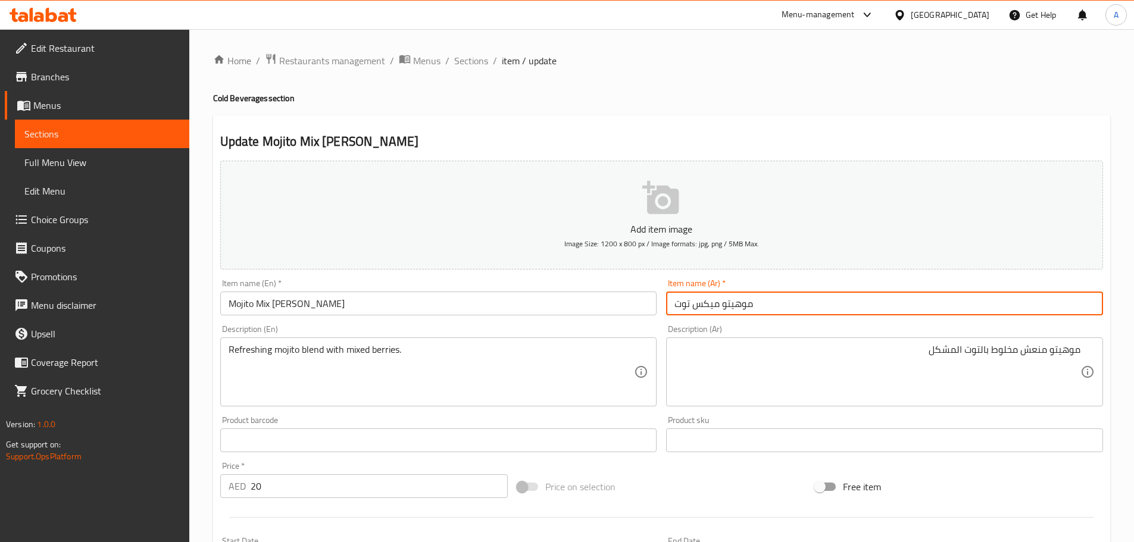
click at [871, 308] on input "موهيتو ميكس توت" at bounding box center [884, 304] width 437 height 24
click at [87, 170] on link "Full Menu View" at bounding box center [102, 162] width 174 height 29
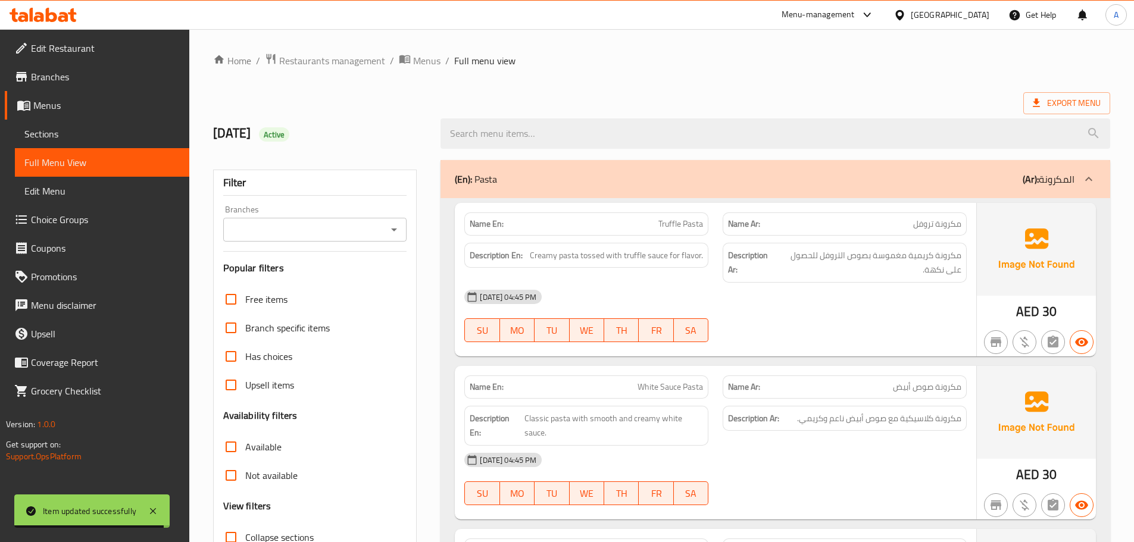
scroll to position [6683, 0]
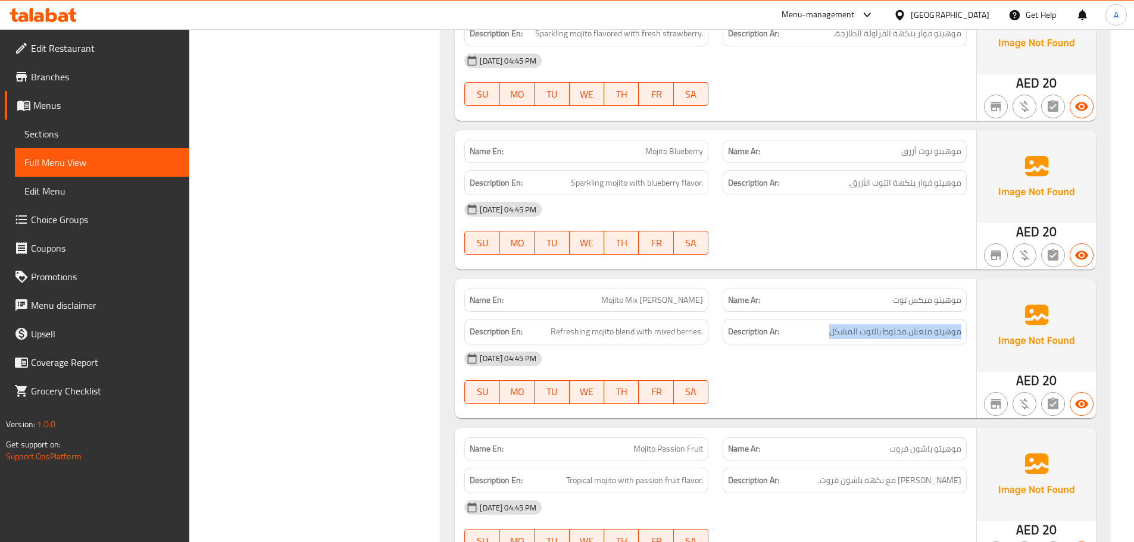
drag, startPoint x: 965, startPoint y: 303, endPoint x: 810, endPoint y: 305, distance: 154.7
click at [810, 319] on div "Description Ar: موهيتو منعش مخلوط بالتوت المشكل" at bounding box center [844, 332] width 244 height 26
click at [530, 281] on div "Name En: Mojito Mix [PERSON_NAME]" at bounding box center [586, 299] width 258 height 37
drag, startPoint x: 920, startPoint y: 274, endPoint x: 963, endPoint y: 268, distance: 43.8
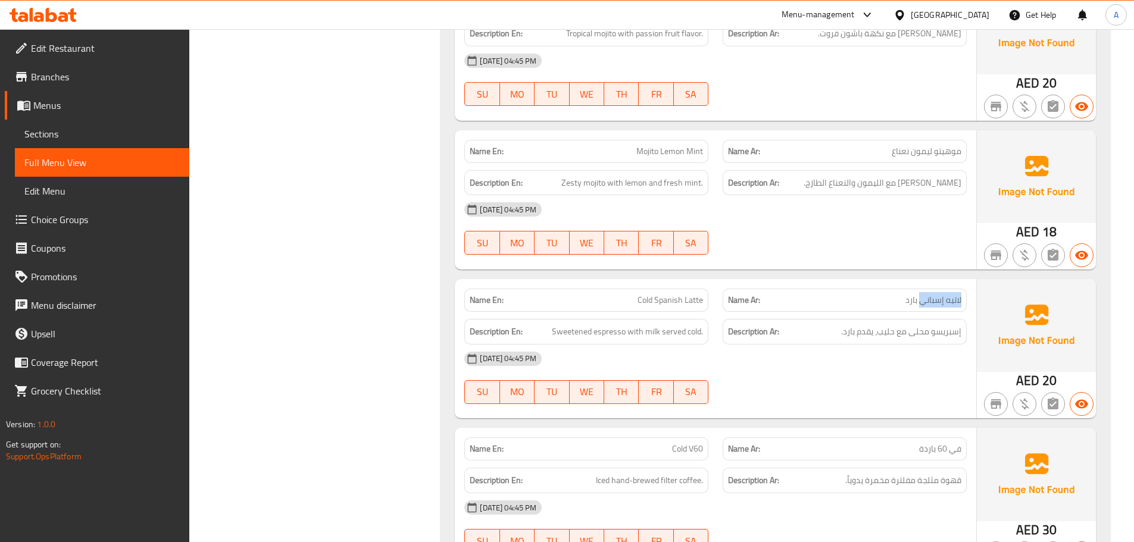
click at [963, 289] on div "Name Ar: لاتيه إسباني بارد" at bounding box center [844, 300] width 244 height 23
copy span "لاتيه إسباني"
click at [541, 319] on div "Description En: Sweetened espresso with milk served cold." at bounding box center [586, 332] width 244 height 26
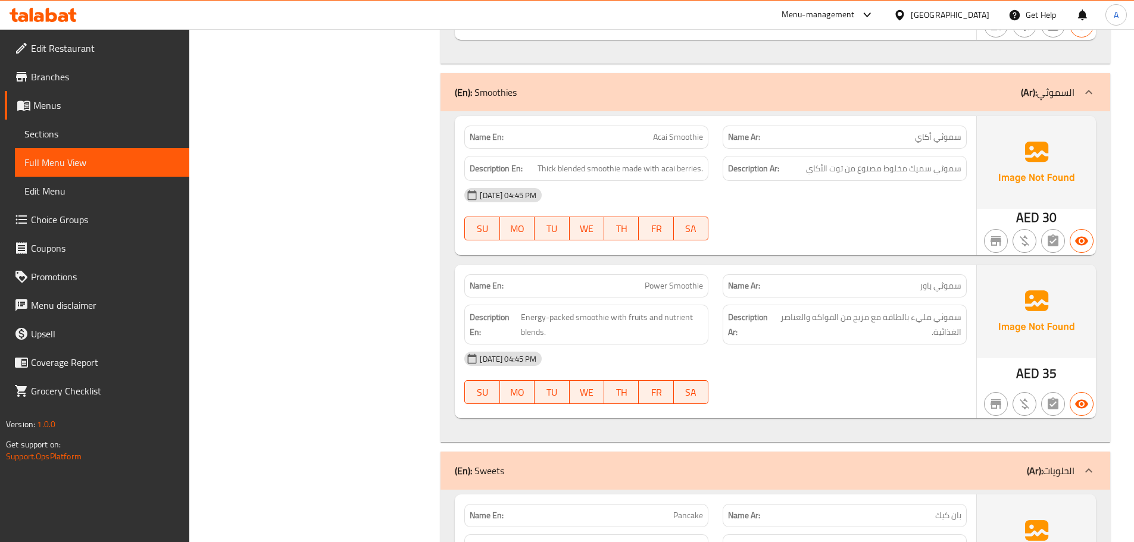
click at [614, 222] on span "TH" at bounding box center [621, 228] width 25 height 17
type button "4"
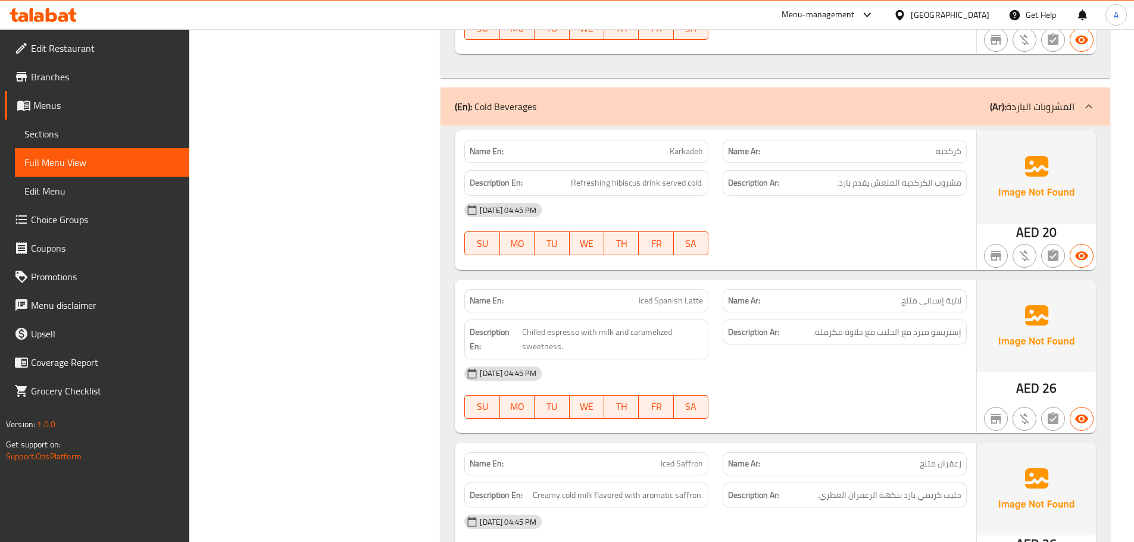
scroll to position [7131, 0]
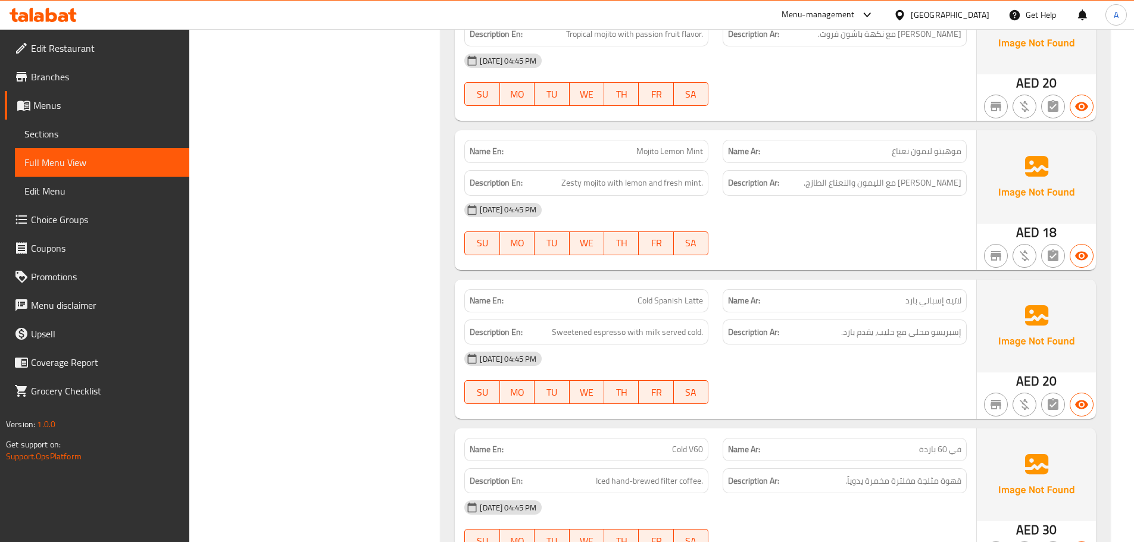
click at [565, 196] on div "[DATE] 04:45 PM" at bounding box center [715, 210] width 517 height 29
click at [127, 128] on span "Sections" at bounding box center [101, 134] width 155 height 14
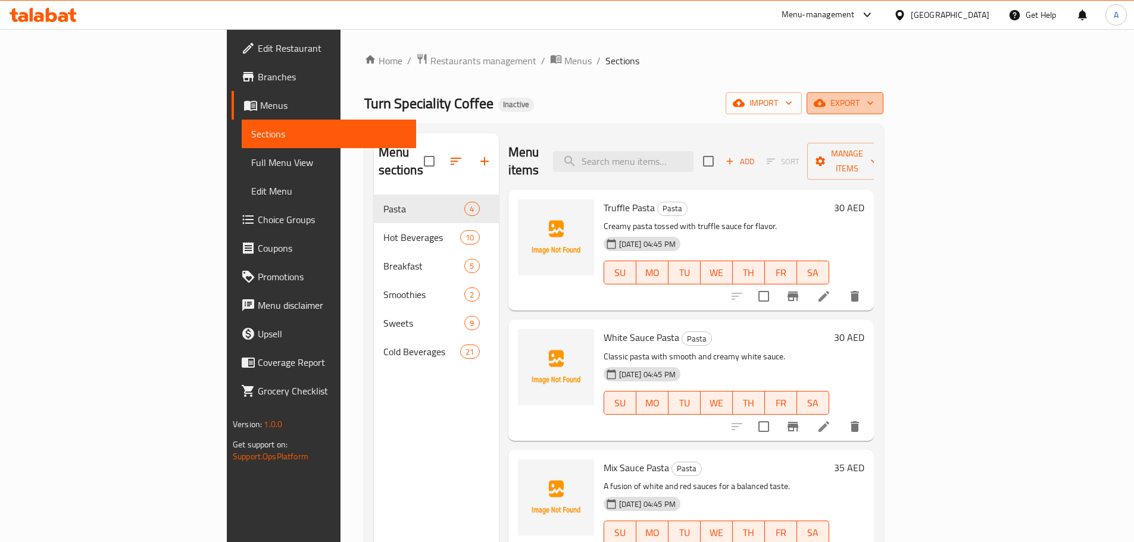
click at [883, 93] on button "export" at bounding box center [844, 103] width 77 height 22
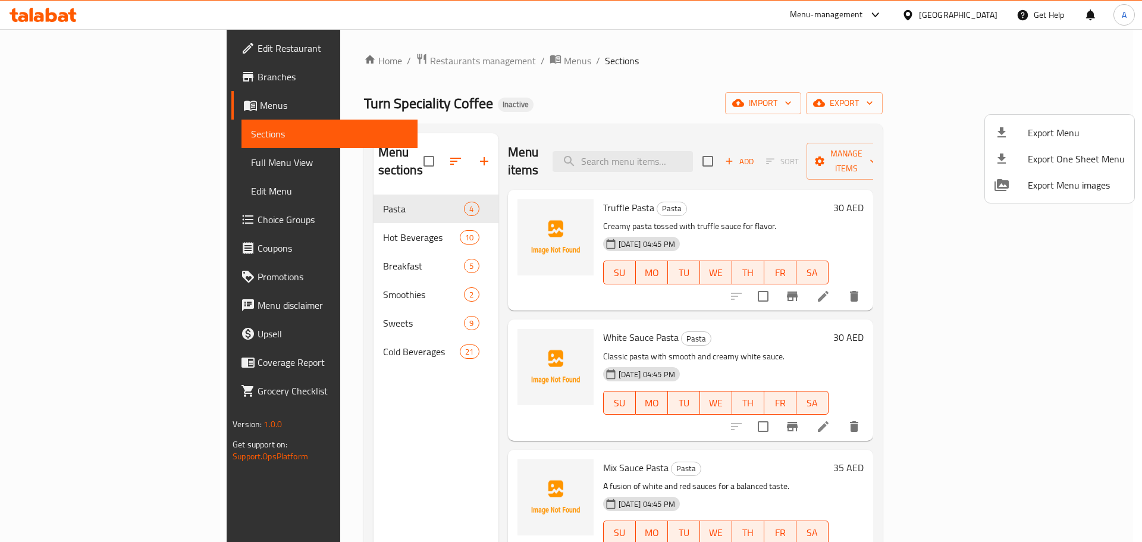
click at [1027, 123] on li "Export Menu" at bounding box center [1059, 133] width 149 height 26
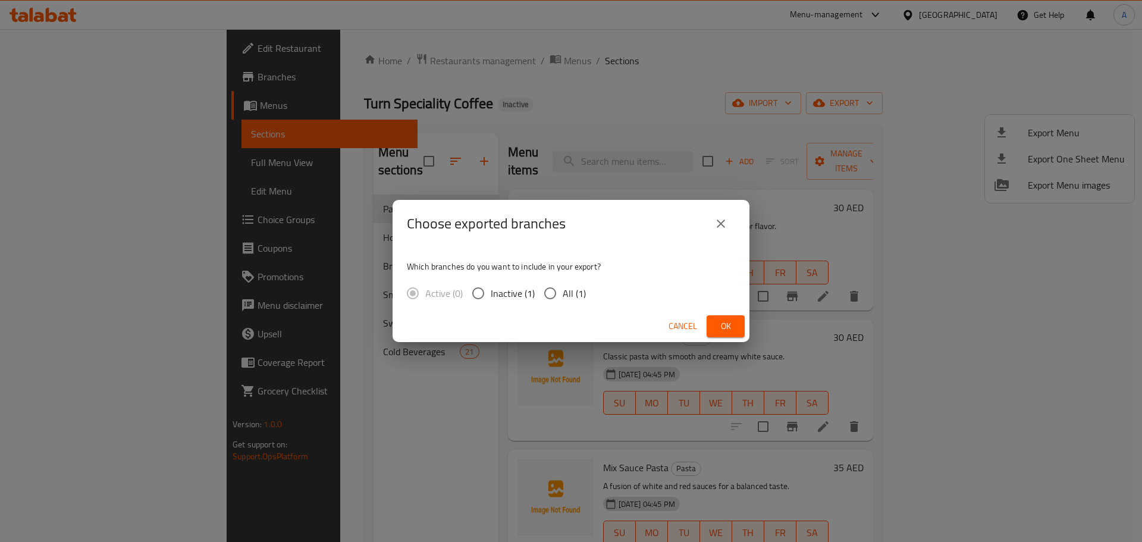
click at [552, 292] on input "All (1)" at bounding box center [550, 293] width 25 height 25
radio input "true"
click at [735, 321] on span "Ok" at bounding box center [725, 326] width 19 height 15
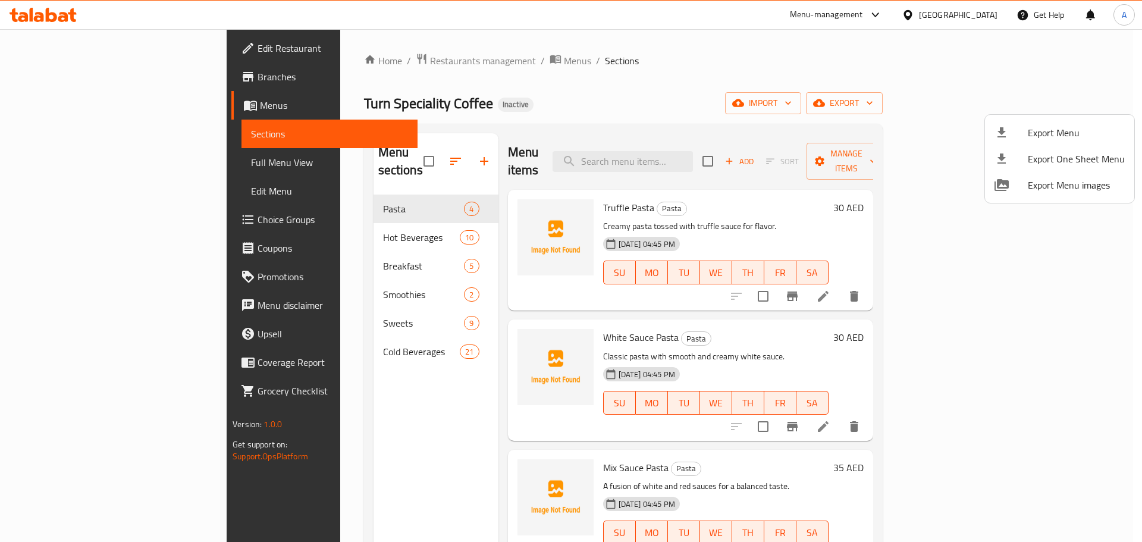
click at [98, 161] on div at bounding box center [571, 271] width 1142 height 542
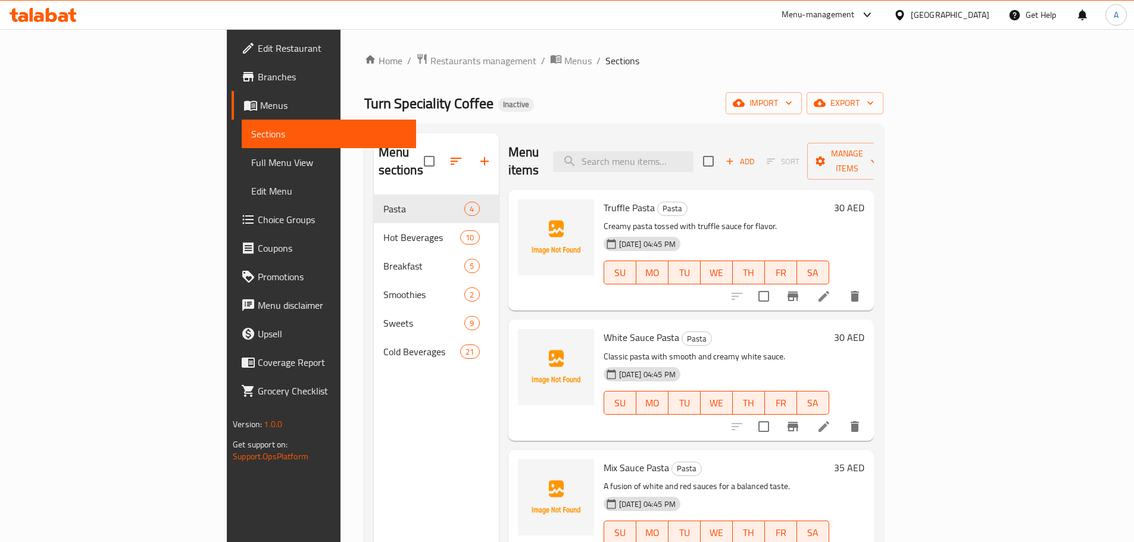
drag, startPoint x: 98, startPoint y: 161, endPoint x: 148, endPoint y: 202, distance: 65.5
click at [251, 161] on span "Full Menu View" at bounding box center [328, 162] width 155 height 14
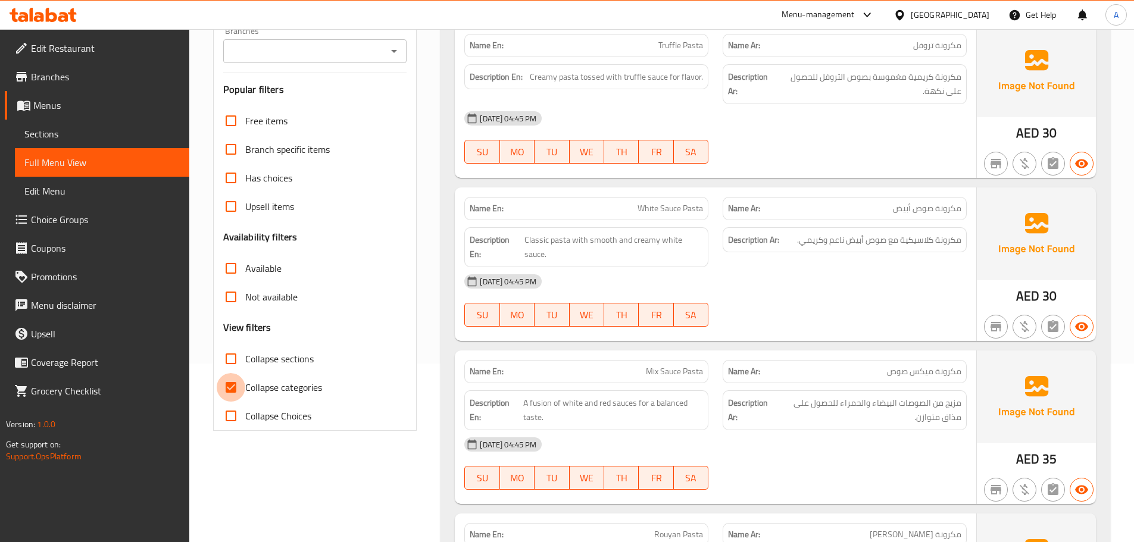
click at [236, 379] on input "Collapse categories" at bounding box center [231, 387] width 29 height 29
checkbox input "false"
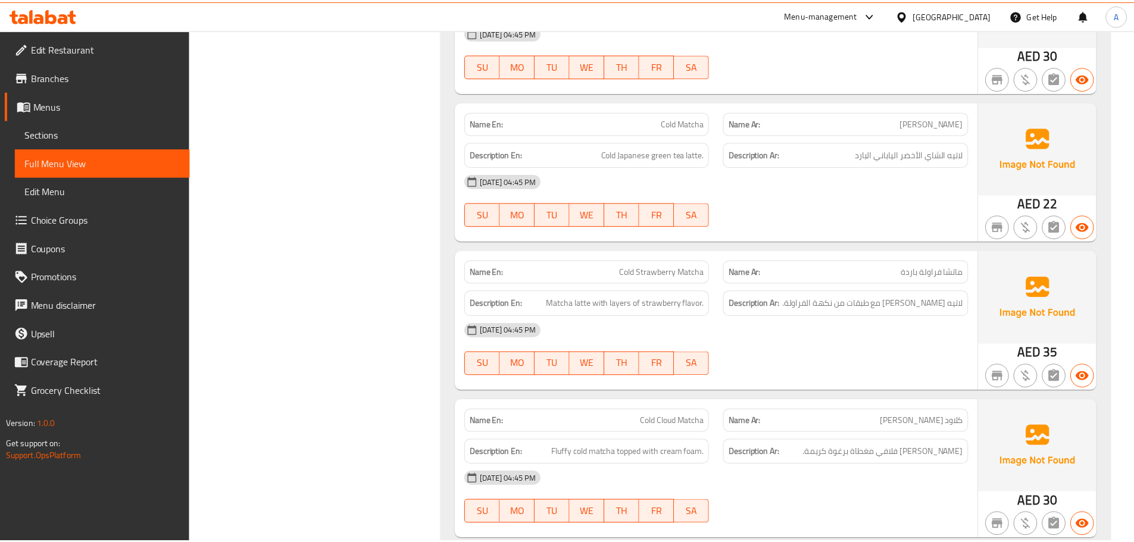
scroll to position [7770, 0]
